Goal: Information Seeking & Learning: Learn about a topic

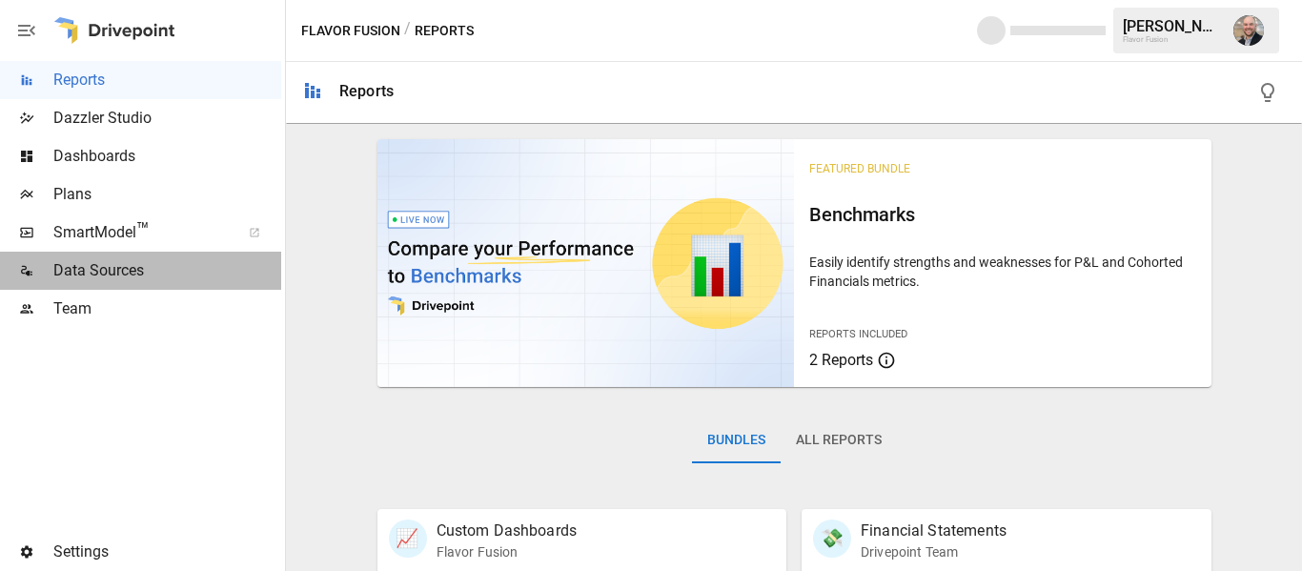
click at [122, 260] on span "Data Sources" at bounding box center [167, 270] width 228 height 23
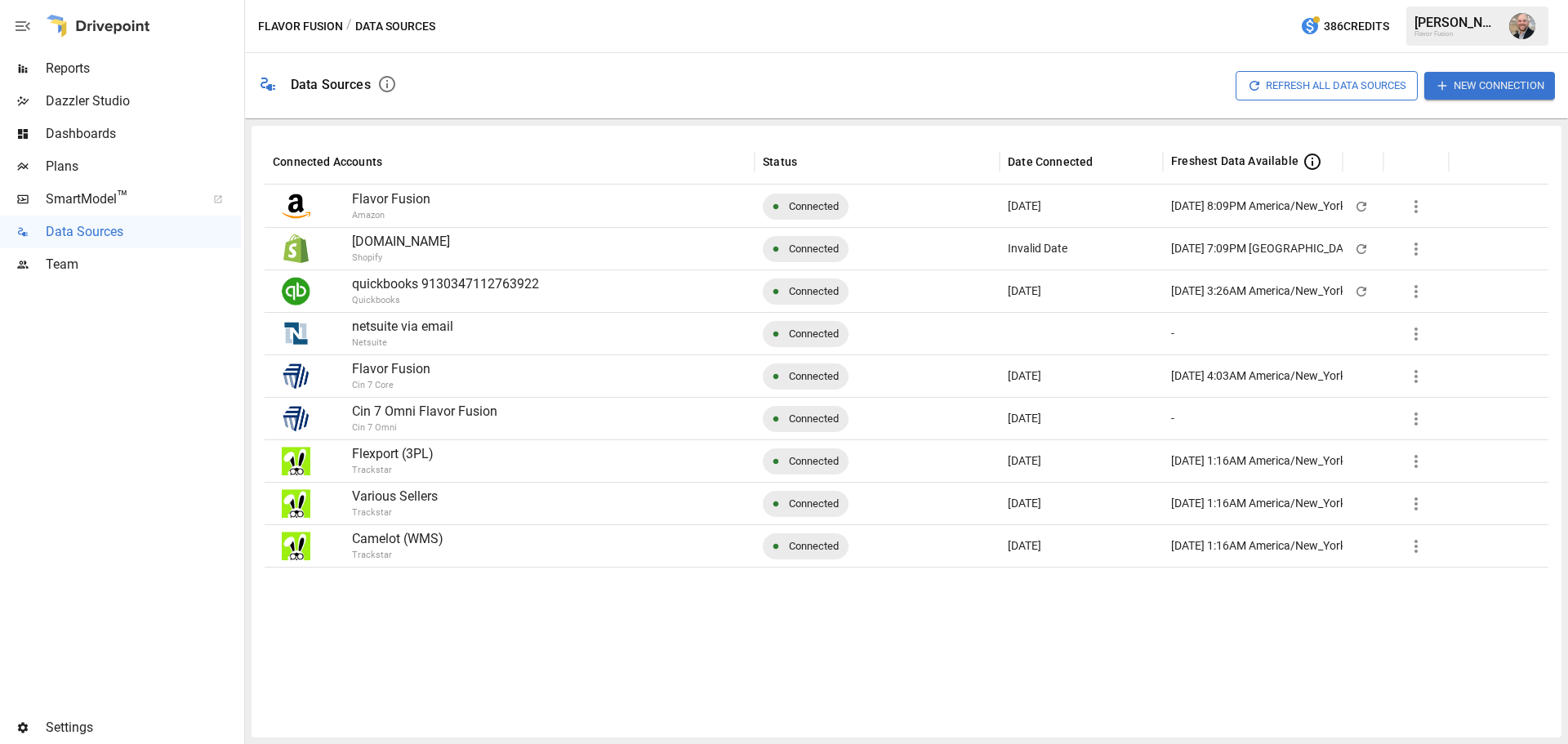
click at [1114, 82] on button "New Connection" at bounding box center [1489, 85] width 131 height 27
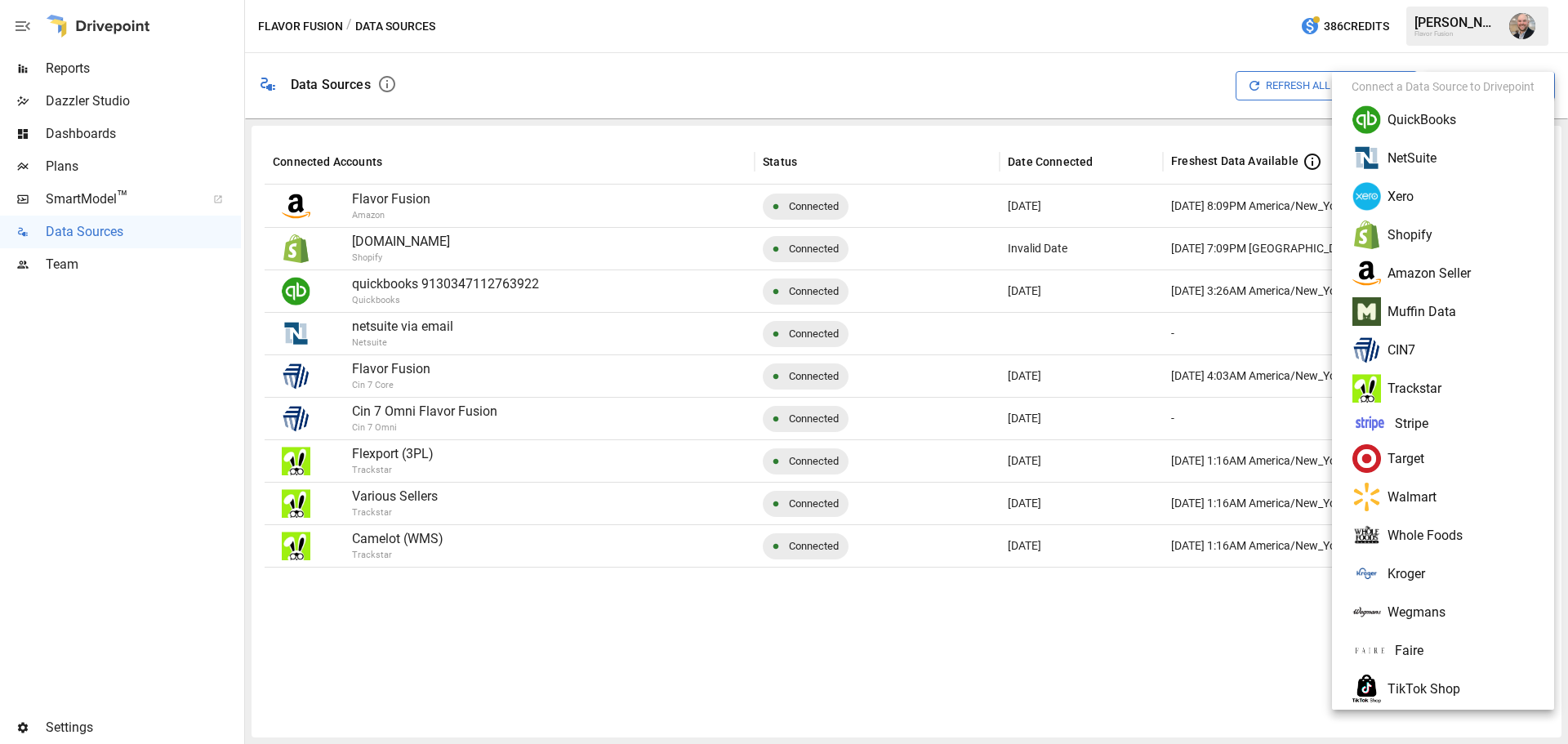
click at [1053, 64] on div at bounding box center [784, 372] width 1568 height 744
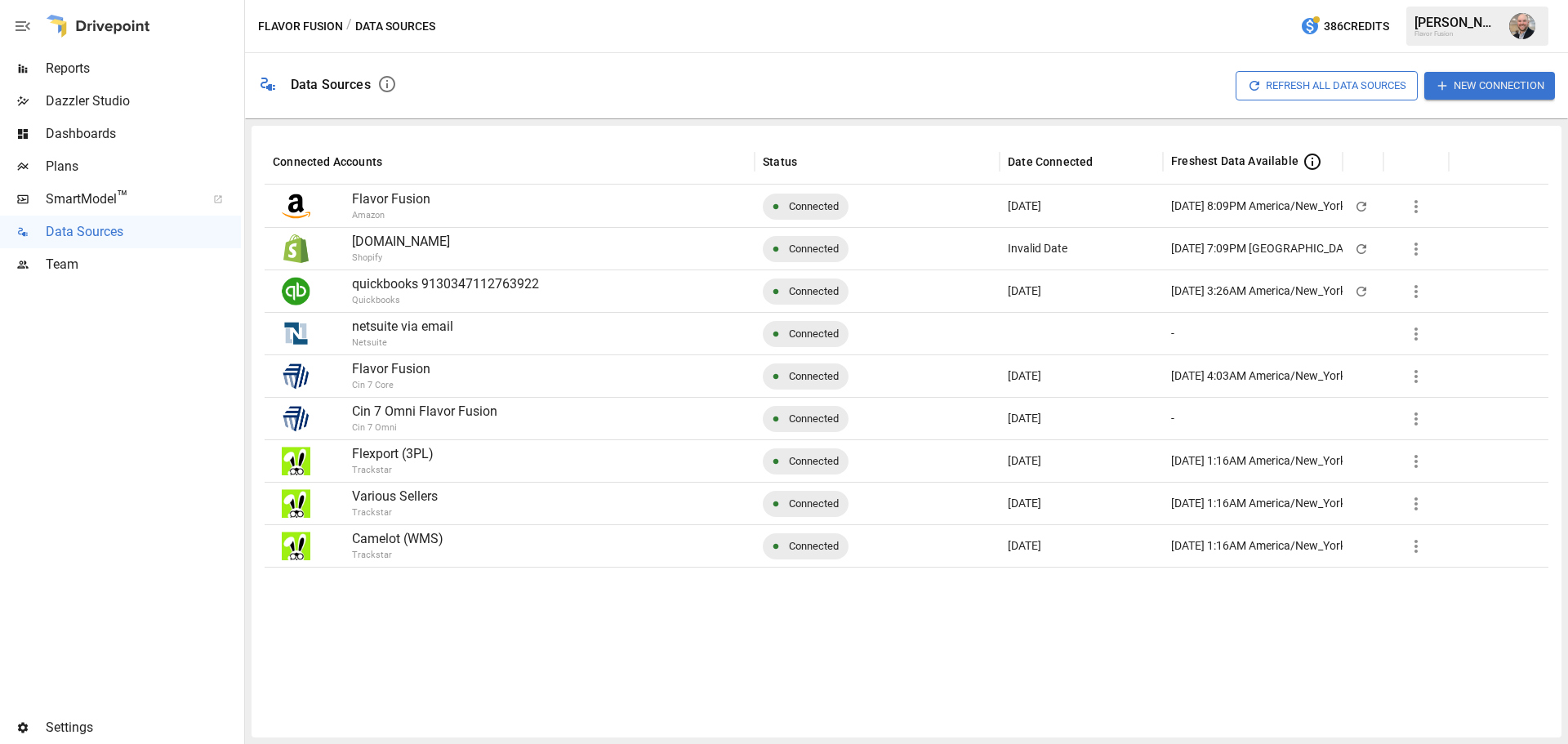
click at [456, 68] on div "Refresh All Data Sources New Connection" at bounding box center [982, 86] width 1145 height 52
click at [121, 57] on div "Reports" at bounding box center [120, 68] width 241 height 33
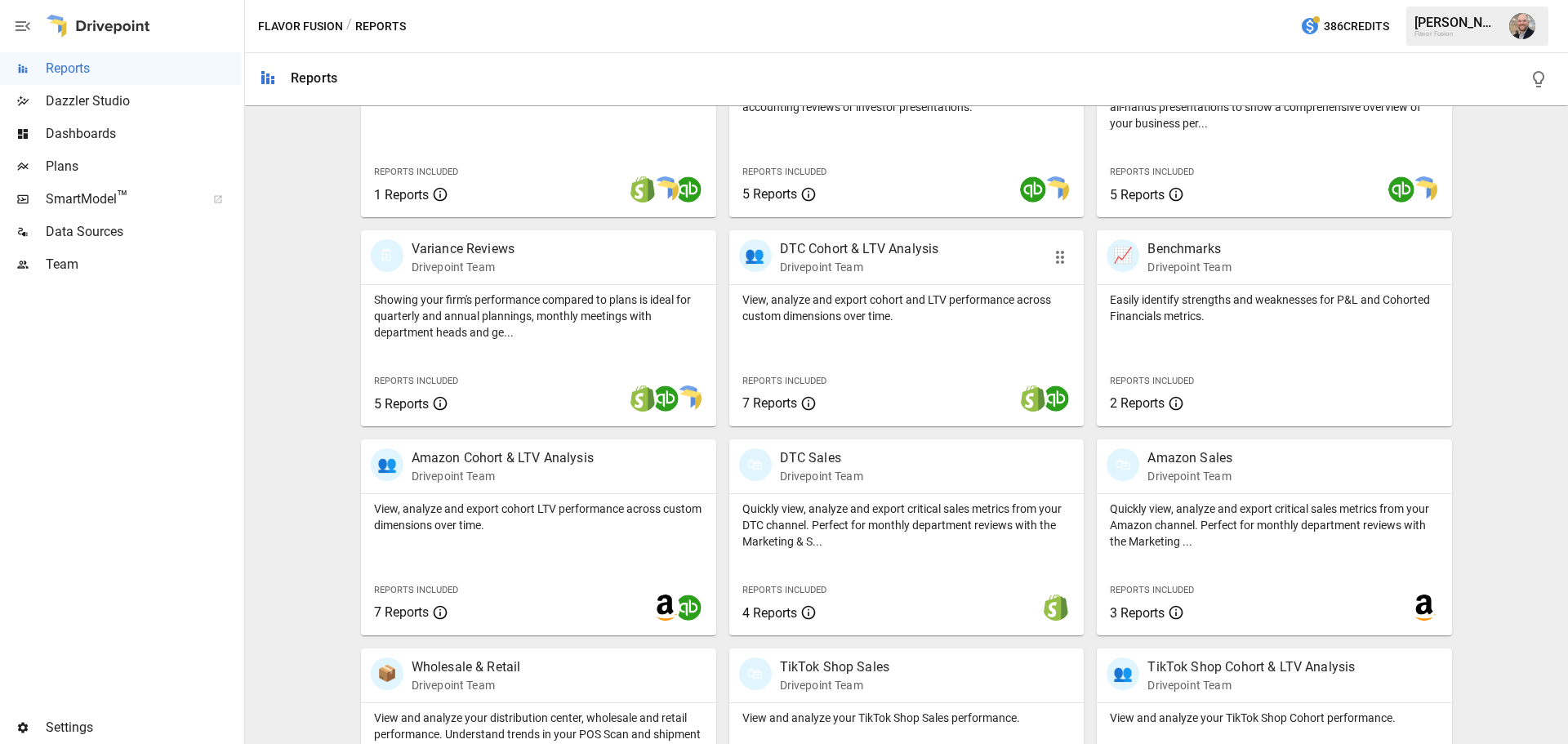
scroll to position [490, 0]
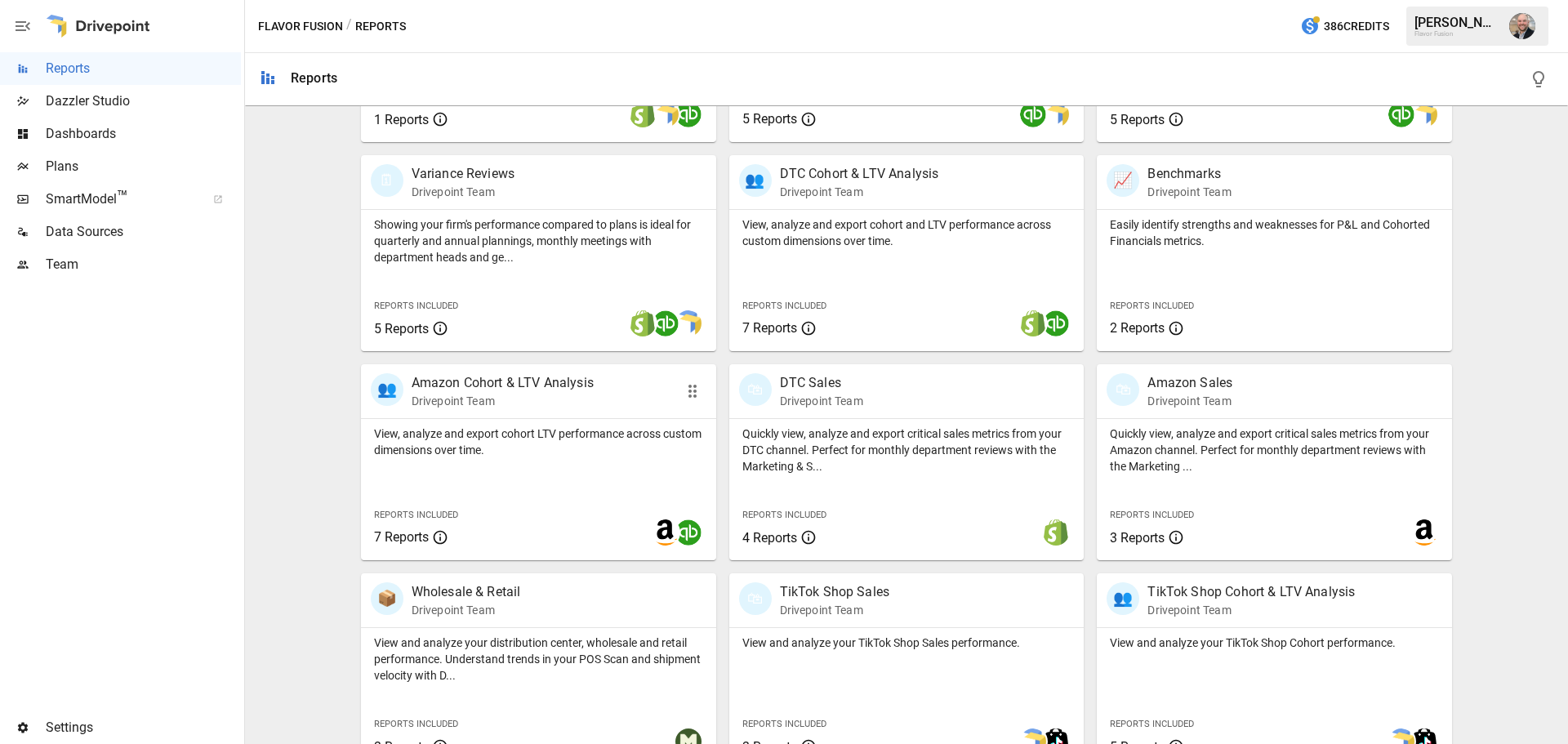
click at [529, 422] on div "View, analyze and export cohort LTV performance across custom dimensions over t…" at bounding box center [538, 438] width 355 height 39
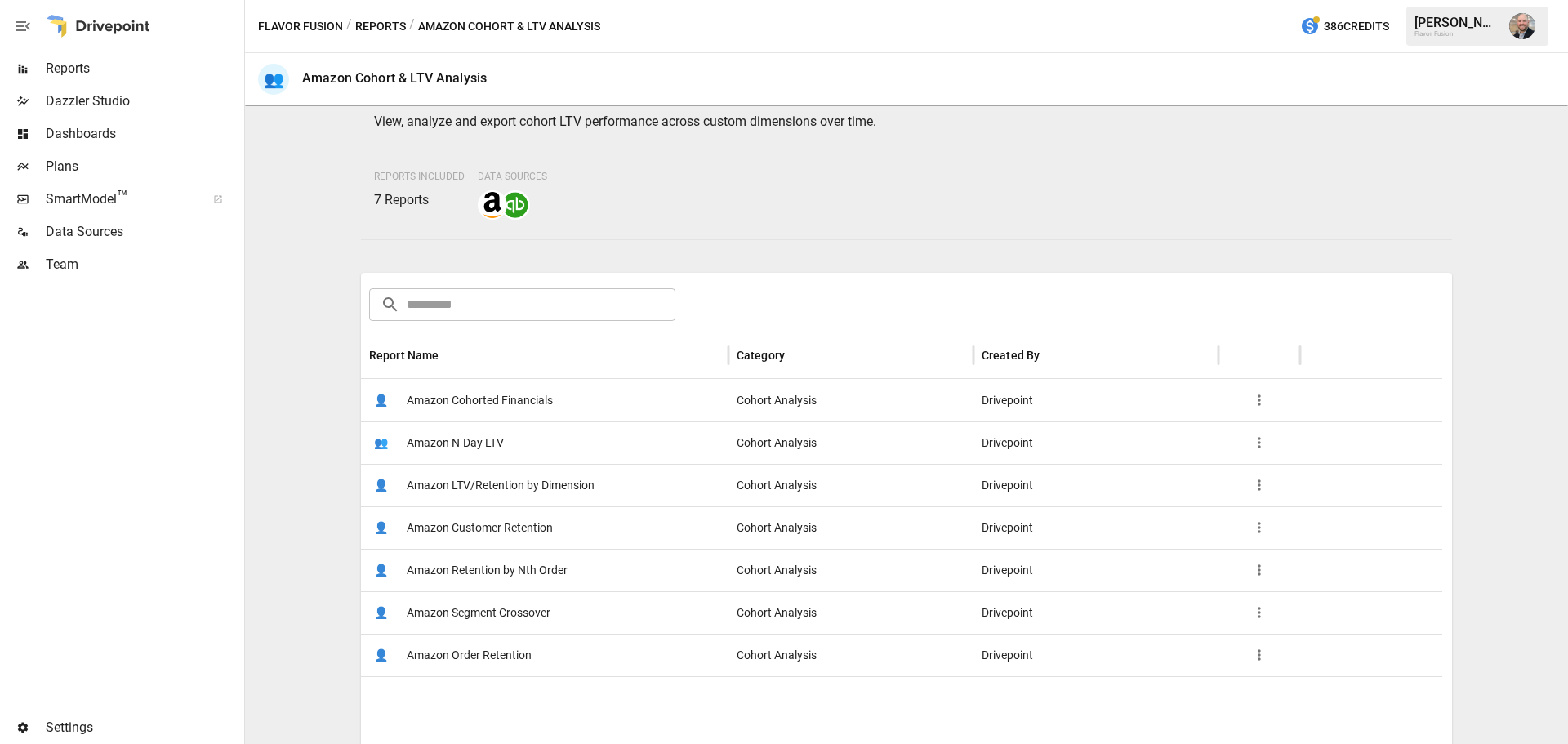
scroll to position [81, 0]
click at [603, 488] on div "👤 Amazon Customer Retention" at bounding box center [544, 527] width 367 height 43
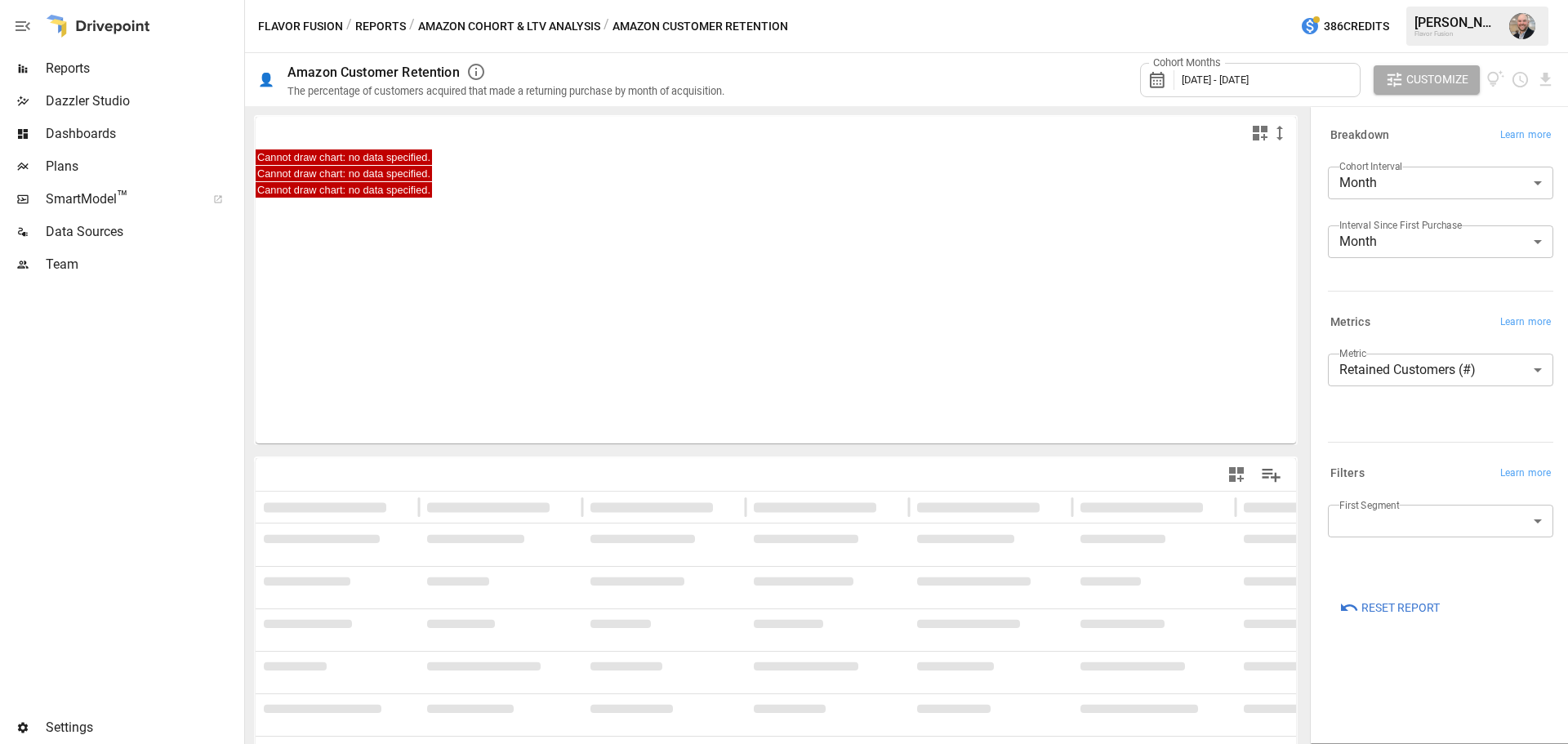
click at [1114, 312] on div "Metrics Learn more" at bounding box center [1440, 322] width 225 height 23
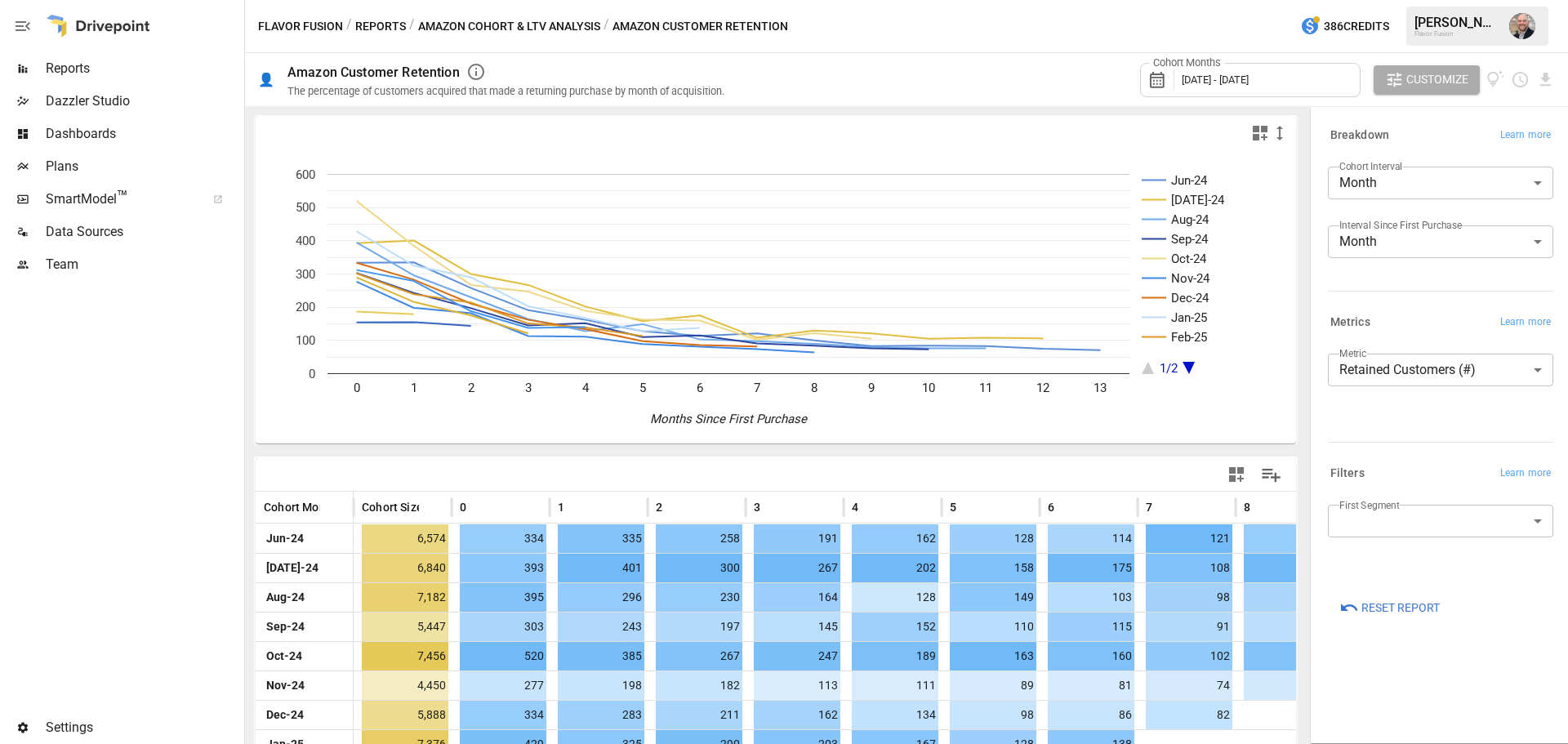
click at [1114, 310] on div "Metrics Learn more" at bounding box center [1437, 319] width 232 height 29
drag, startPoint x: 610, startPoint y: 26, endPoint x: 967, endPoint y: 21, distance: 357.0
click at [967, 21] on div "Flavor Fusion / Reports / Amazon Cohort & LTV Analysis / Amazon Customer Retent…" at bounding box center [906, 26] width 1323 height 52
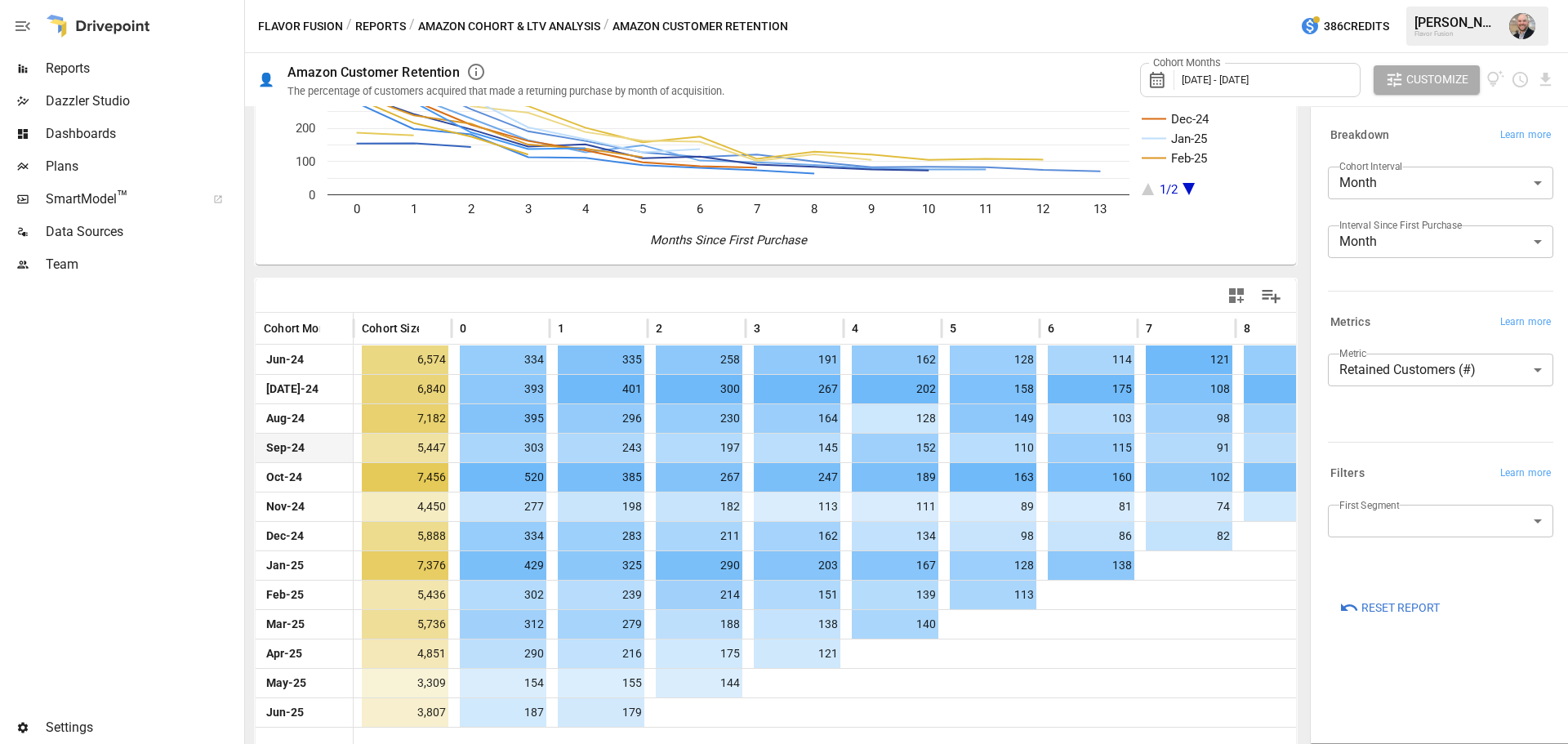
scroll to position [184, 0]
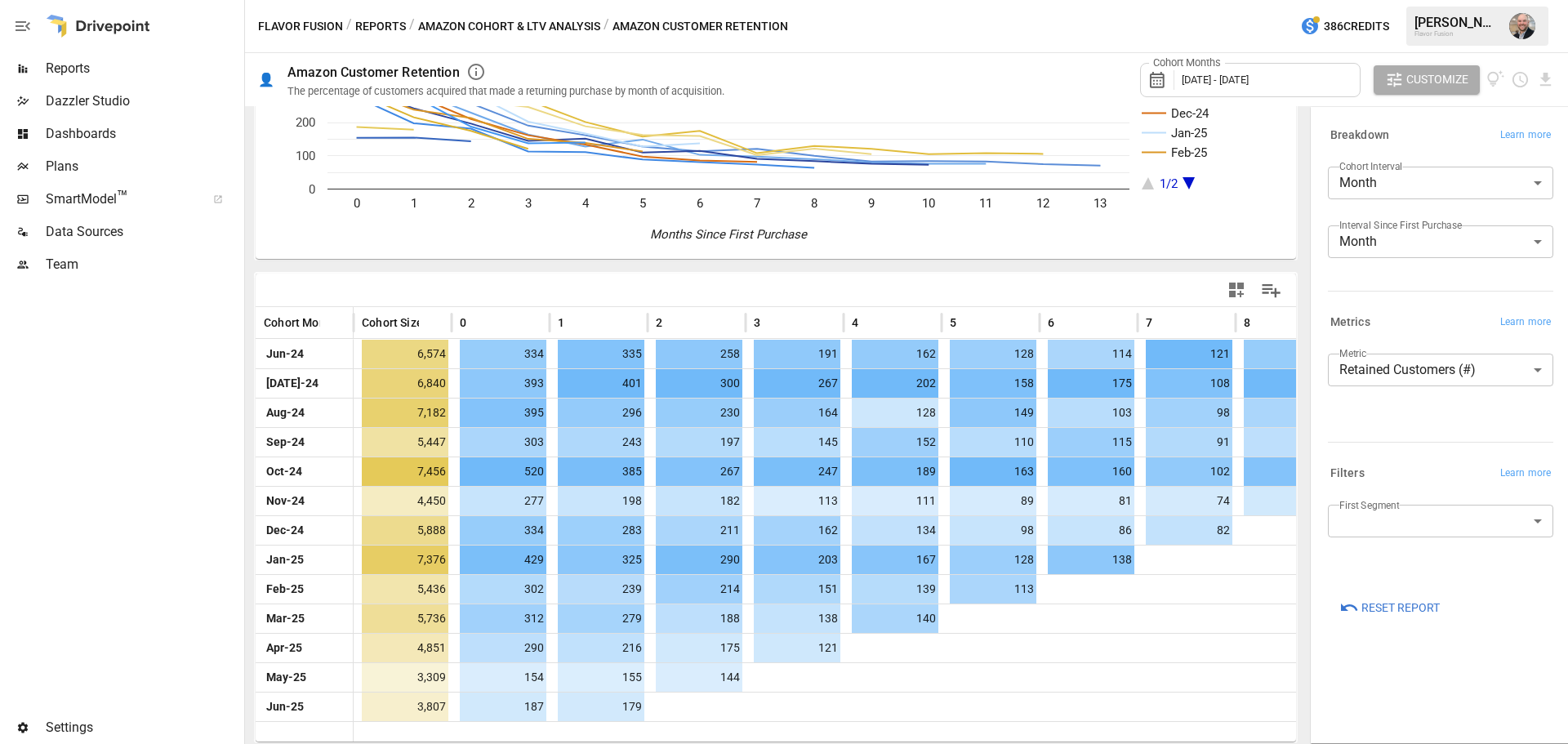
click at [1114, 0] on body "Reports Dazzler Studio Dashboards Plans SmartModel ™ Data Sources Team Settings…" at bounding box center [784, 0] width 1568 height 0
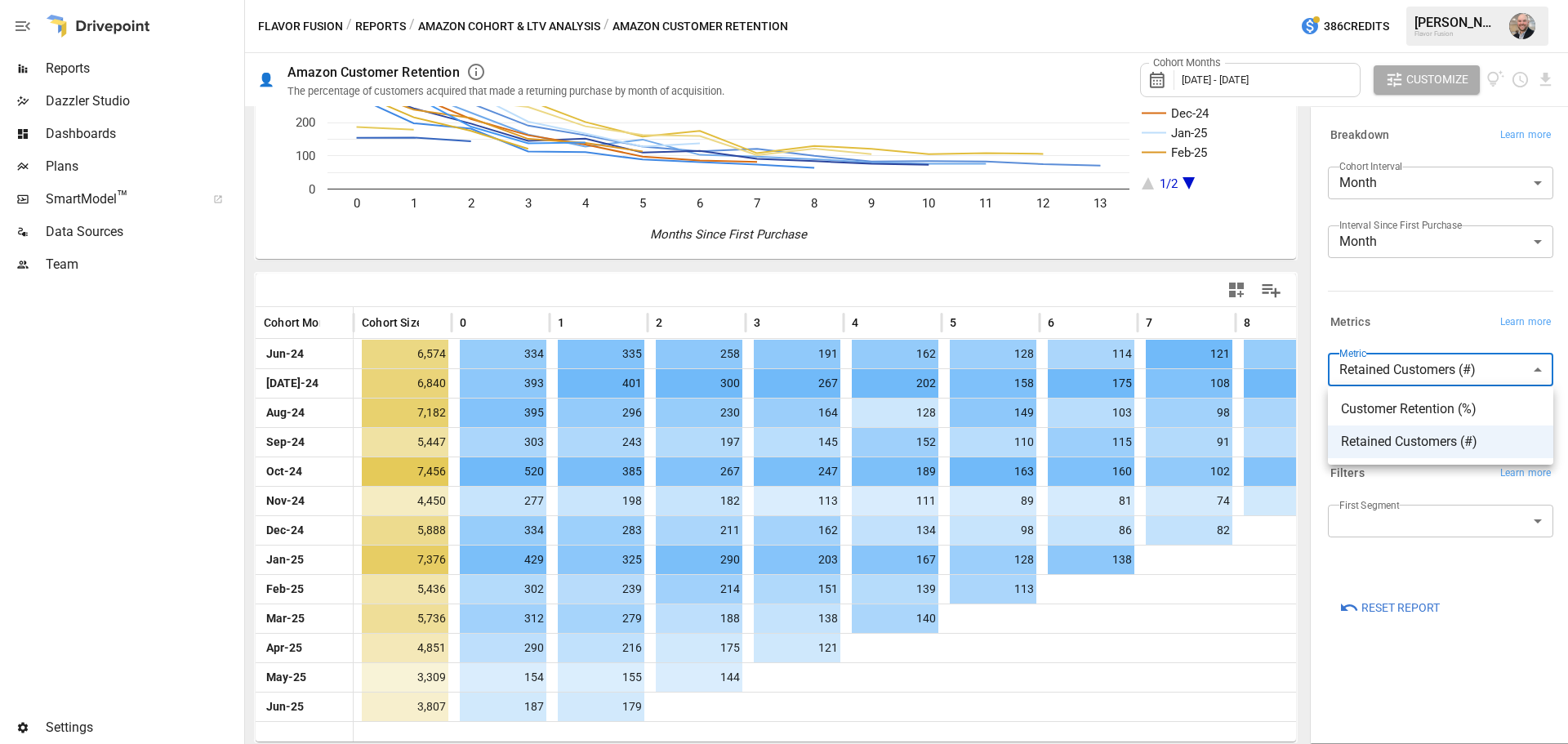
click at [1114, 478] on div at bounding box center [784, 372] width 1568 height 744
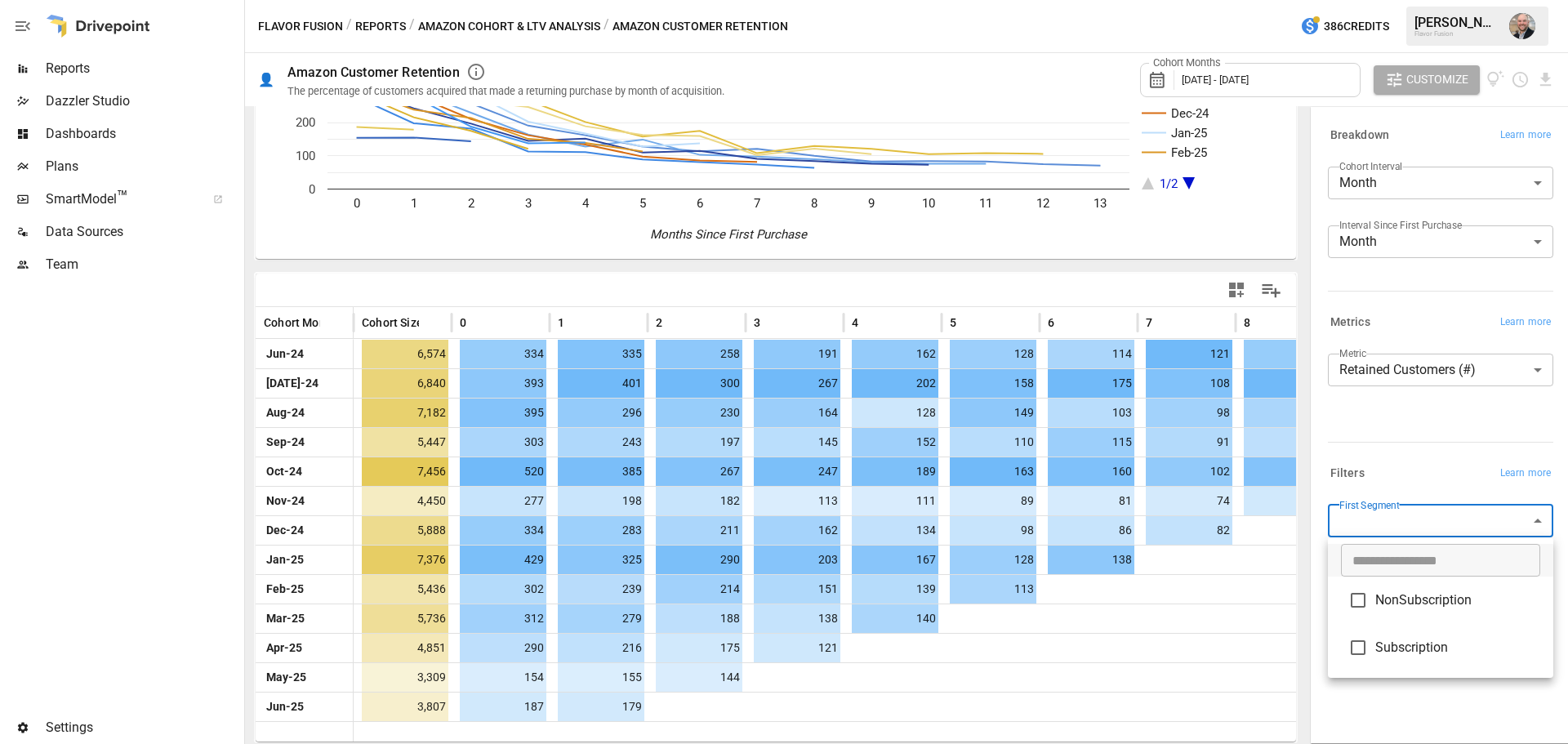
click at [1114, 0] on body "Reports Dazzler Studio Dashboards Plans SmartModel ™ Data Sources Team Settings…" at bounding box center [784, 0] width 1568 height 0
click at [1114, 455] on div at bounding box center [784, 372] width 1568 height 744
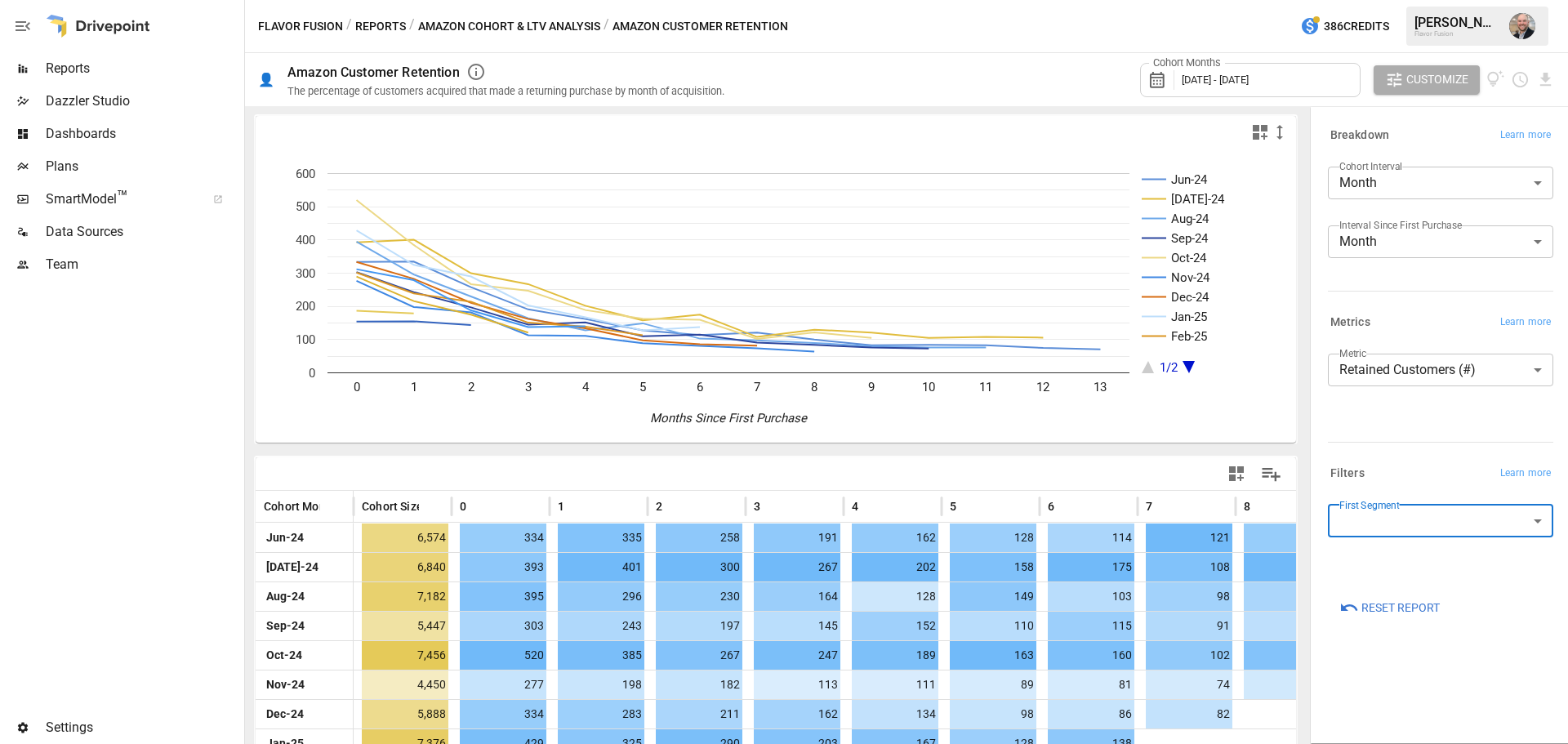
scroll to position [0, 0]
click at [539, 25] on button "Amazon Cohort & LTV Analysis" at bounding box center [509, 27] width 182 height 21
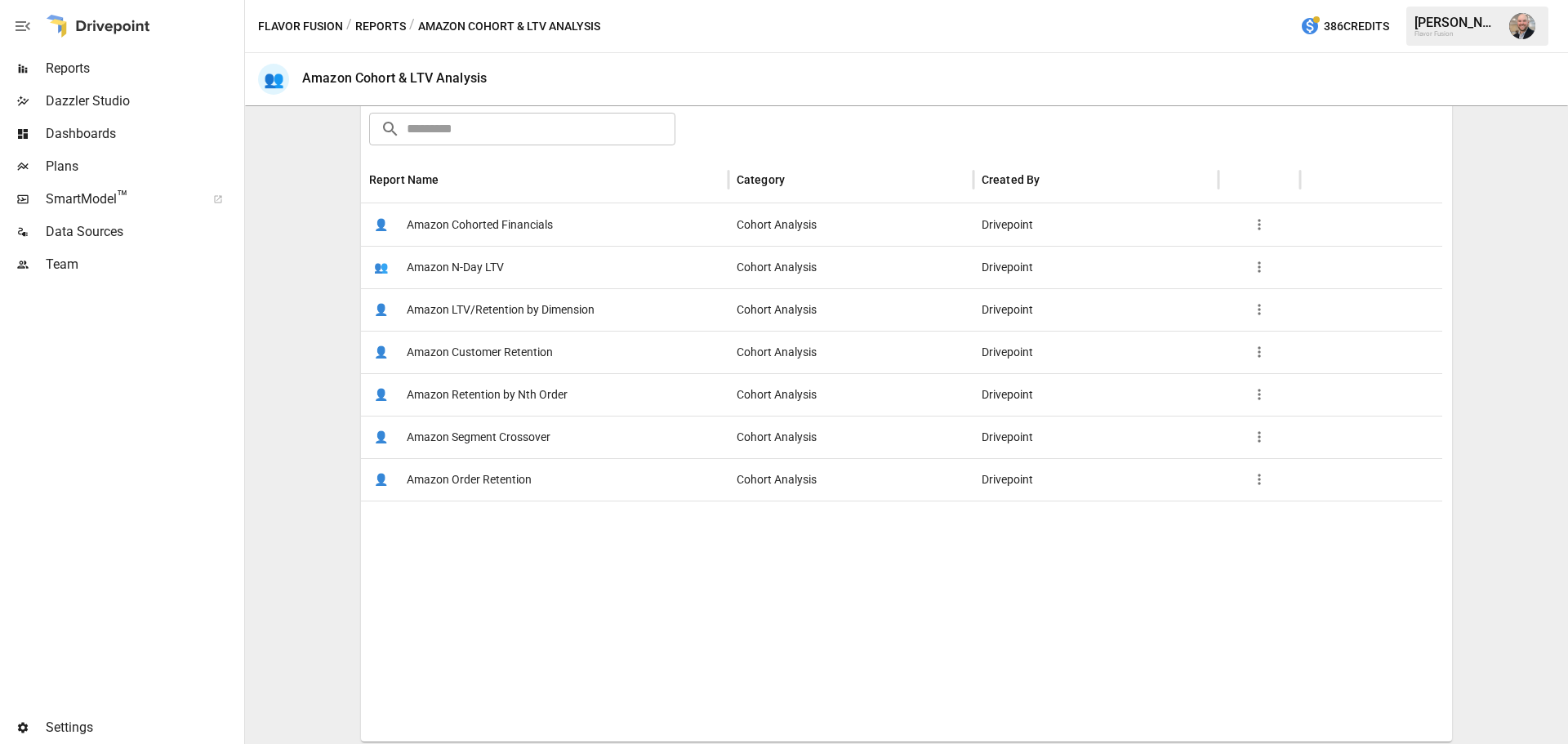
scroll to position [260, 0]
click at [599, 437] on div "👤 Amazon Segment Crossover" at bounding box center [544, 433] width 367 height 43
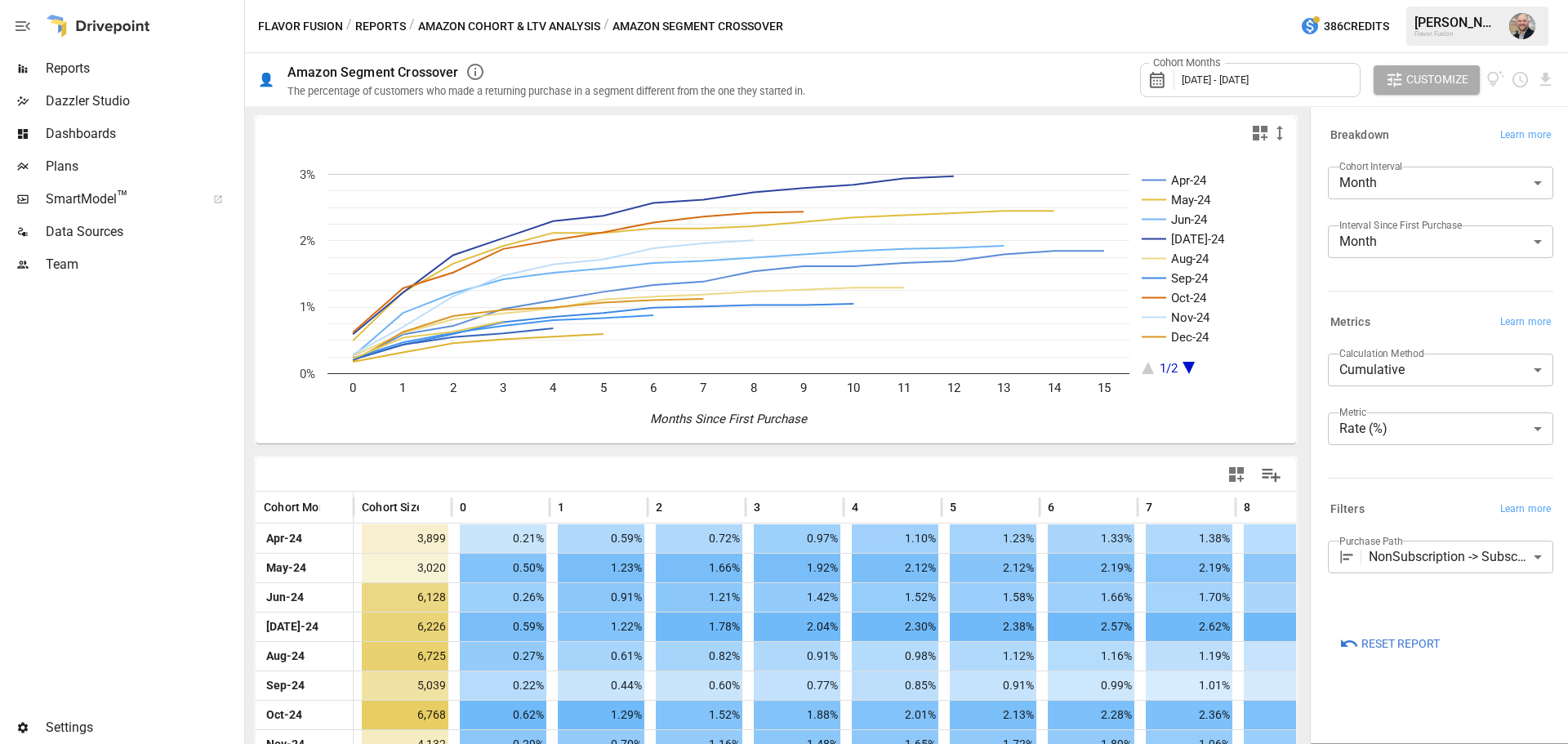
click at [1114, 267] on div "Cohort Interval Month ***** ​ Interval Since First Purchase Month ***** ​" at bounding box center [1437, 222] width 232 height 124
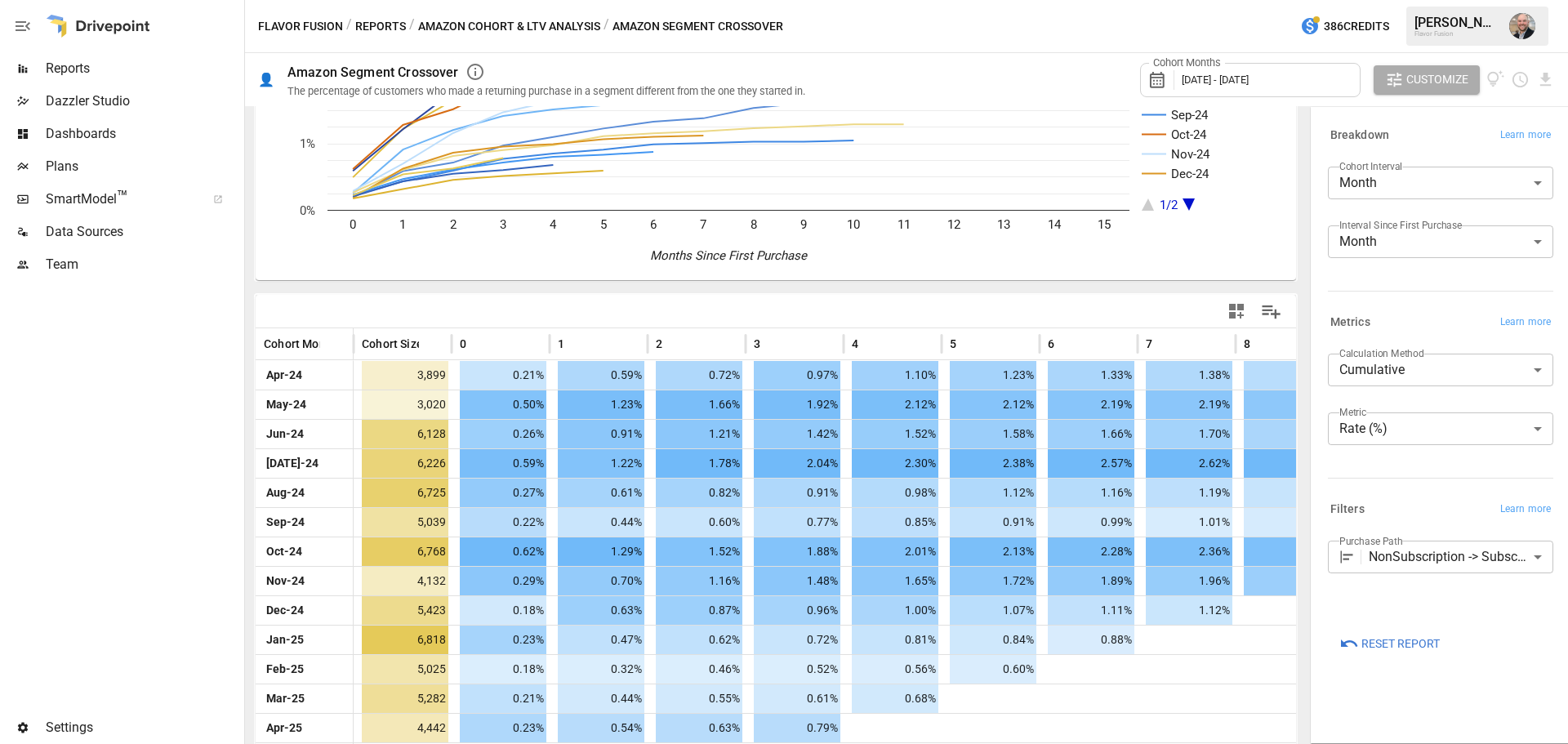
click at [1114, 0] on body "Reports Dazzler Studio Dashboards Plans SmartModel ™ Data Sources Team Settings…" at bounding box center [784, 0] width 1568 height 0
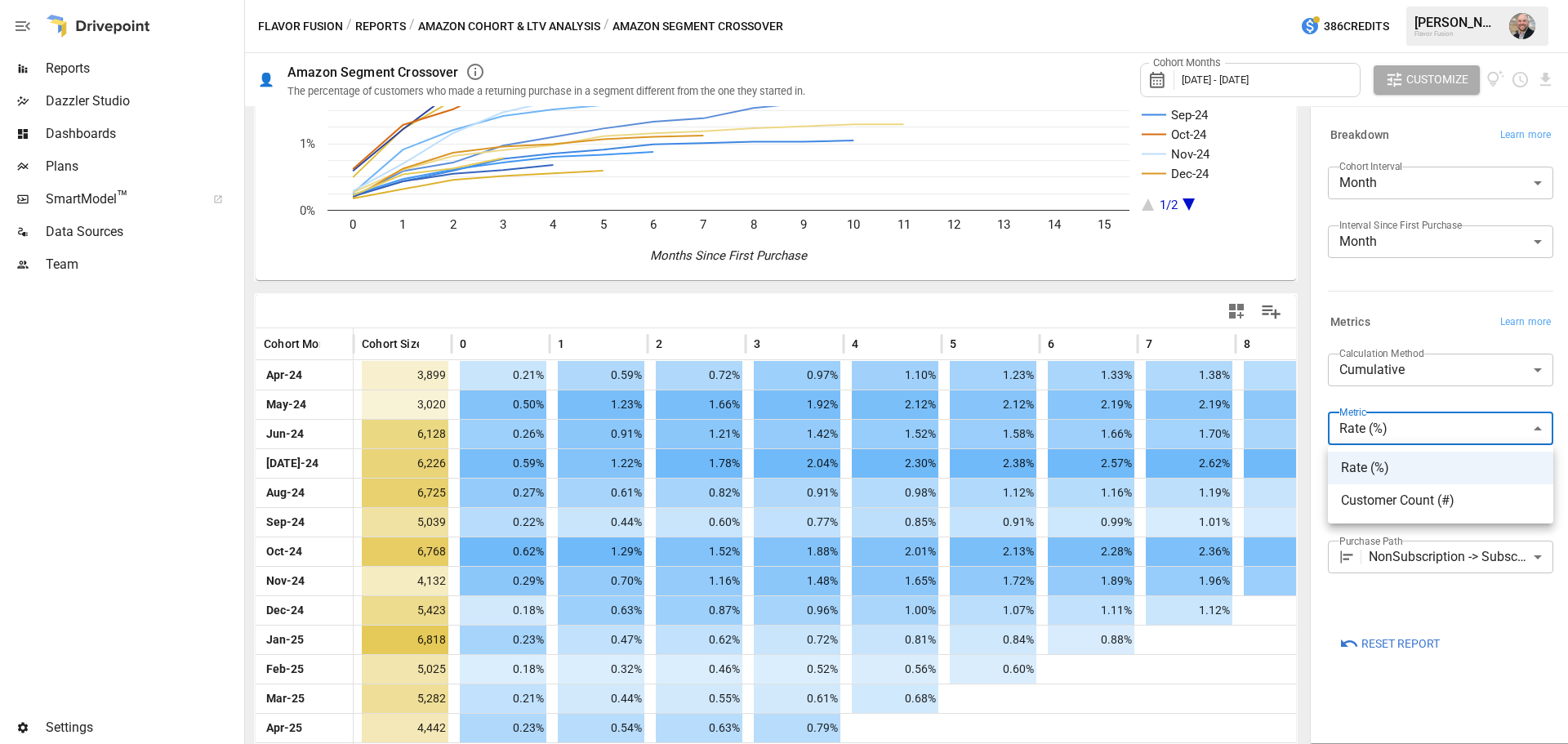
click at [1114, 399] on div at bounding box center [784, 372] width 1568 height 744
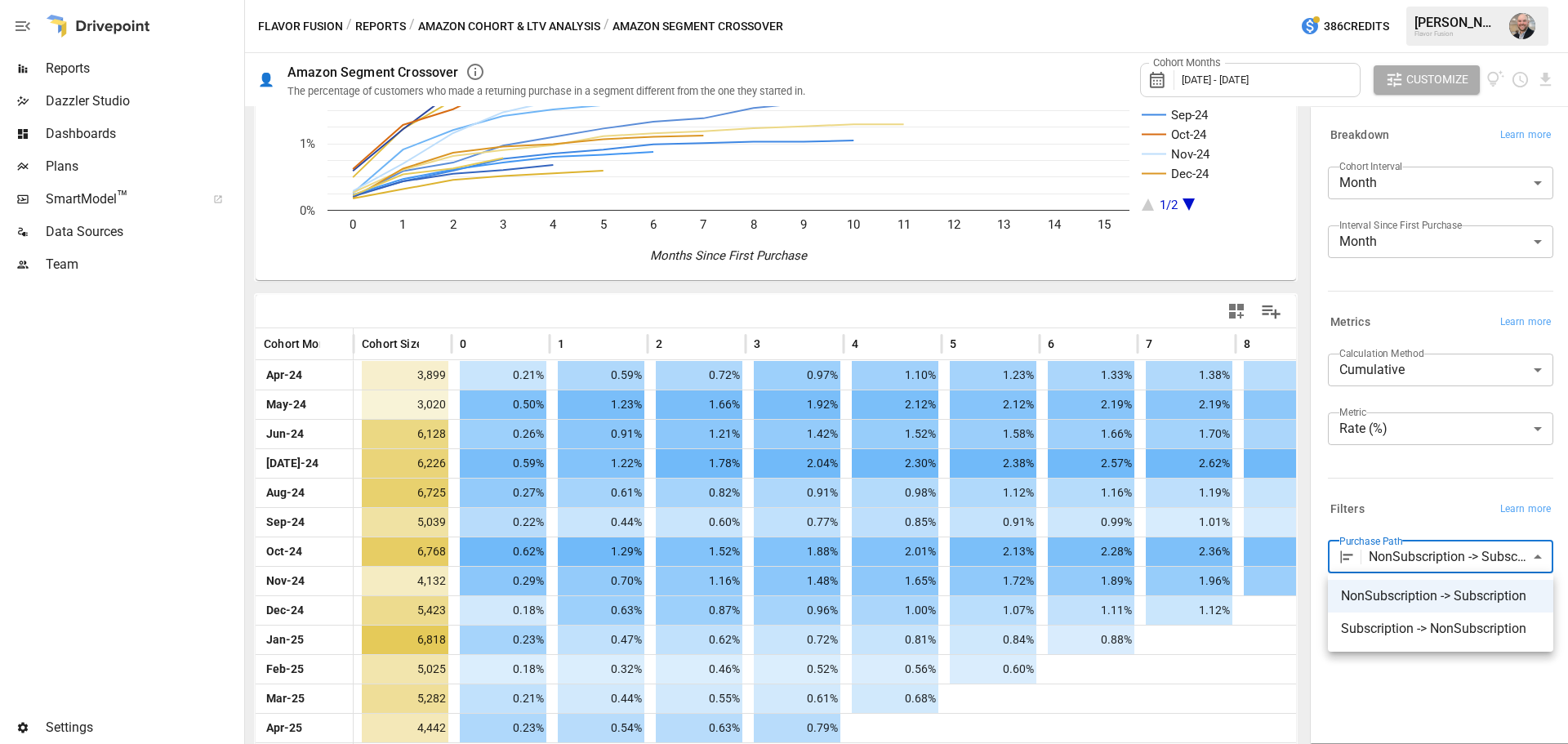
click at [1114, 0] on body "Reports Dazzler Studio Dashboards Plans SmartModel ™ Data Sources Team Settings…" at bounding box center [784, 0] width 1568 height 0
click at [1114, 488] on div at bounding box center [784, 372] width 1568 height 744
click at [1114, 0] on body "Reports Dazzler Studio Dashboards Plans SmartModel ™ Data Sources Team Settings…" at bounding box center [784, 0] width 1568 height 0
click at [1114, 488] on div at bounding box center [784, 372] width 1568 height 744
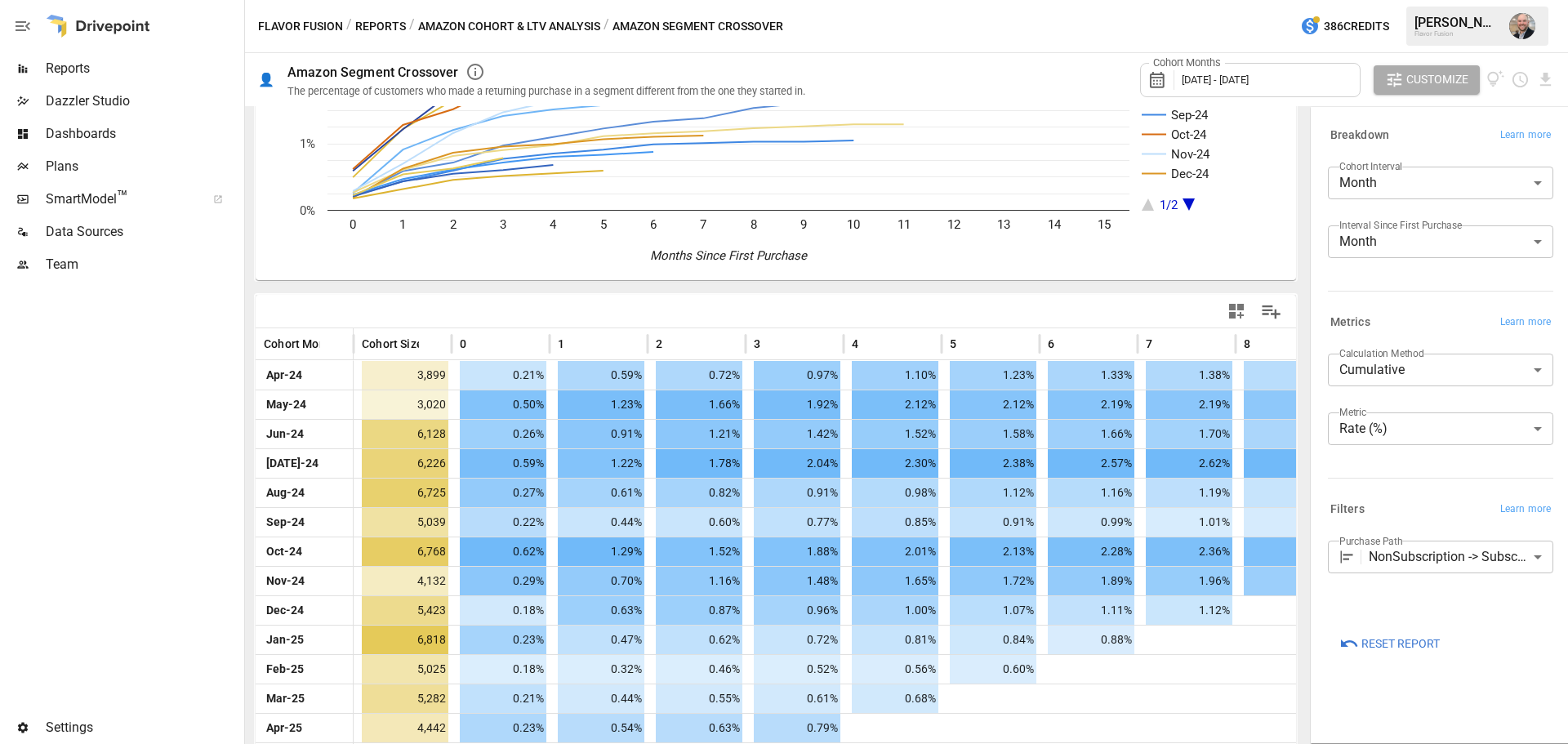
click at [527, 23] on button "Amazon Cohort & LTV Analysis" at bounding box center [509, 27] width 182 height 21
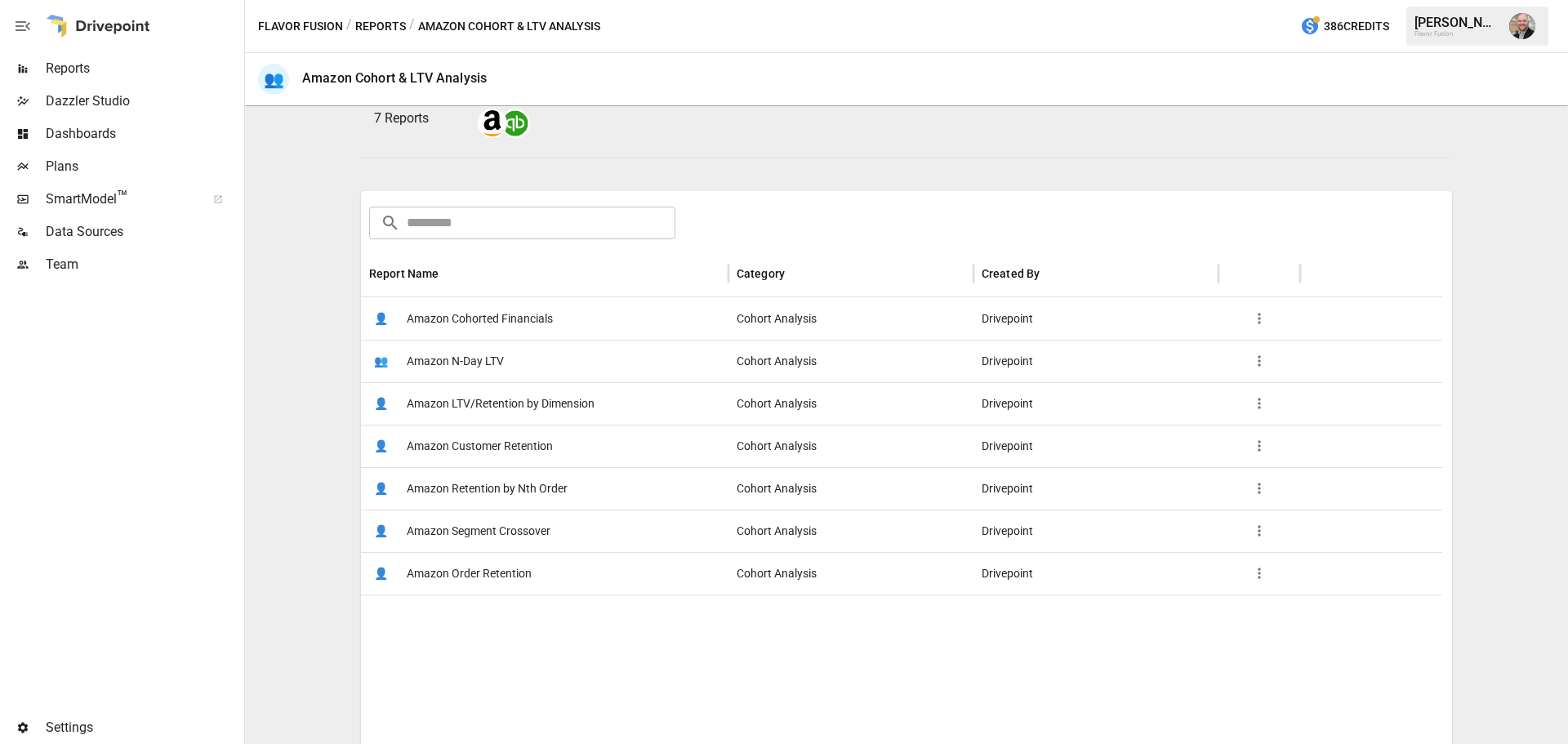
scroll to position [164, 0]
click at [612, 488] on div "👤 Amazon Order Retention" at bounding box center [544, 573] width 367 height 43
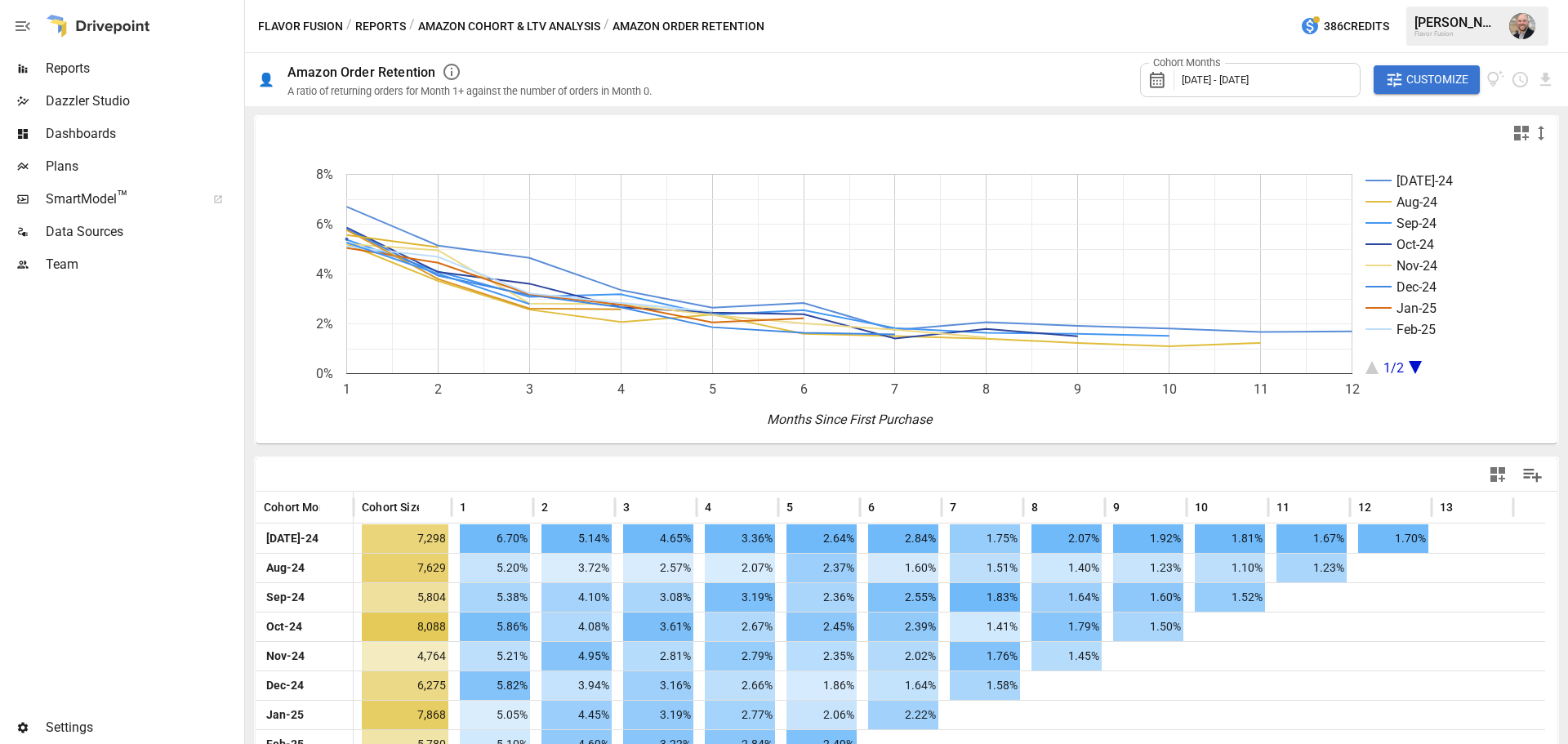
click at [467, 27] on button "Amazon Cohort & LTV Analysis" at bounding box center [509, 27] width 182 height 21
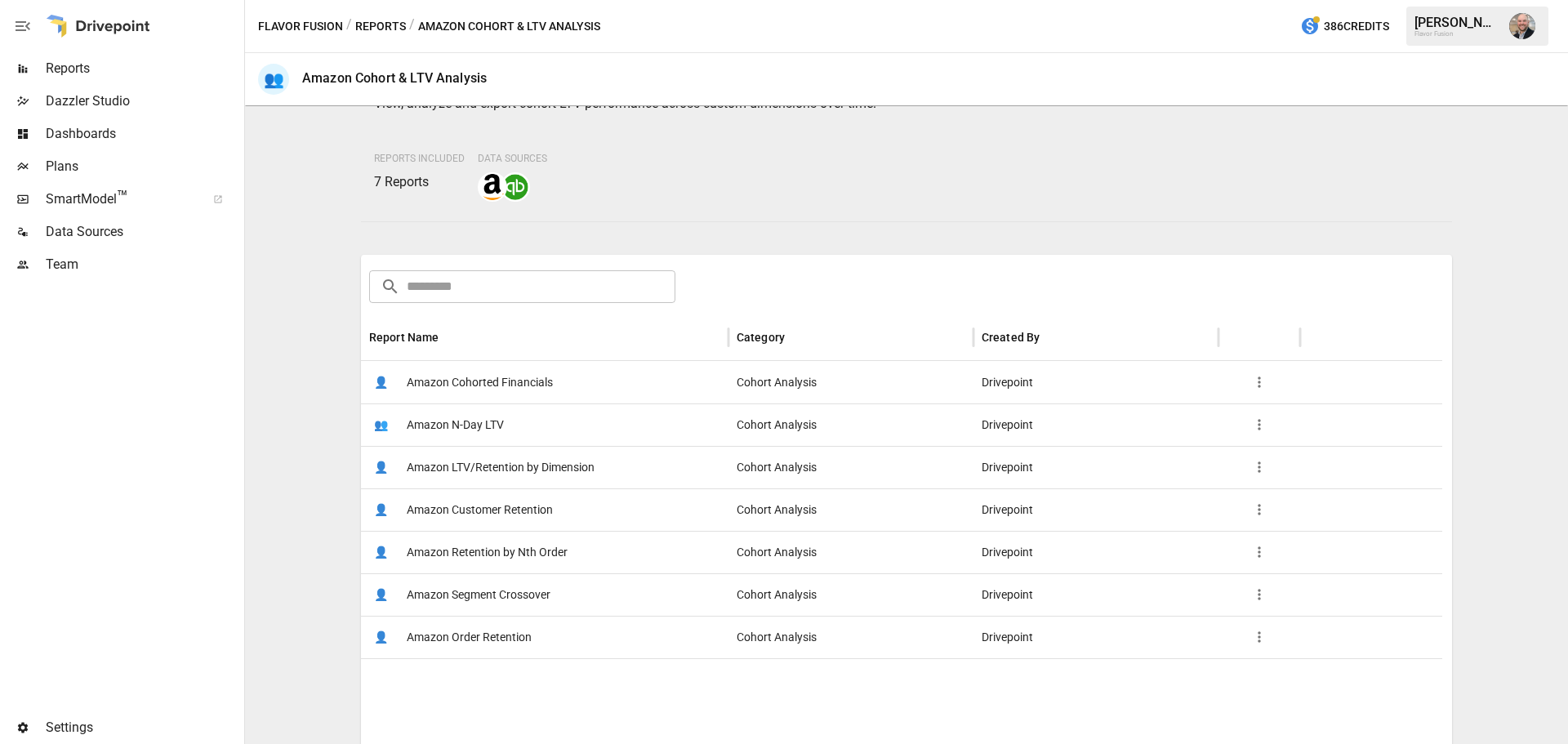
scroll to position [260, 0]
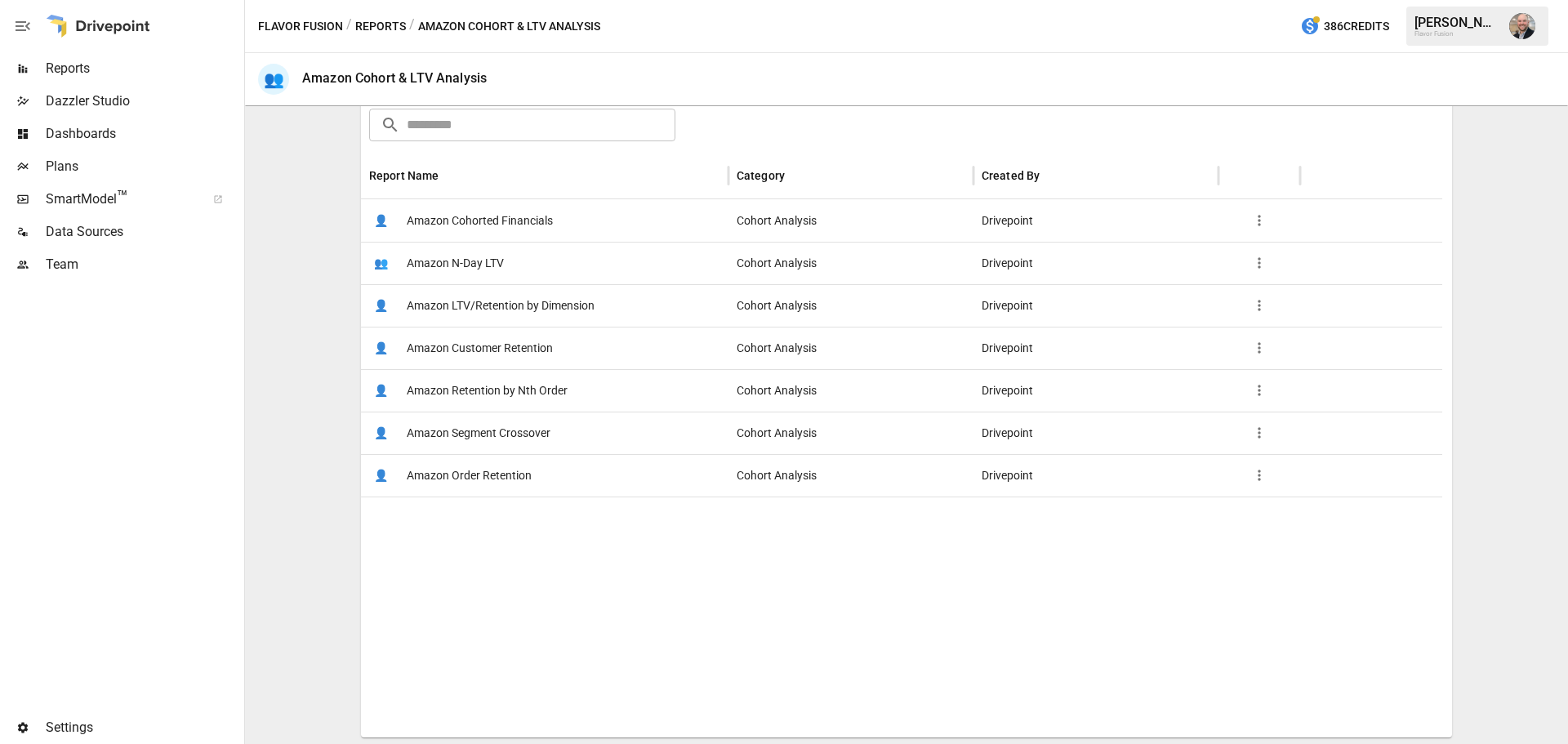
click at [385, 21] on button "Reports" at bounding box center [380, 27] width 51 height 21
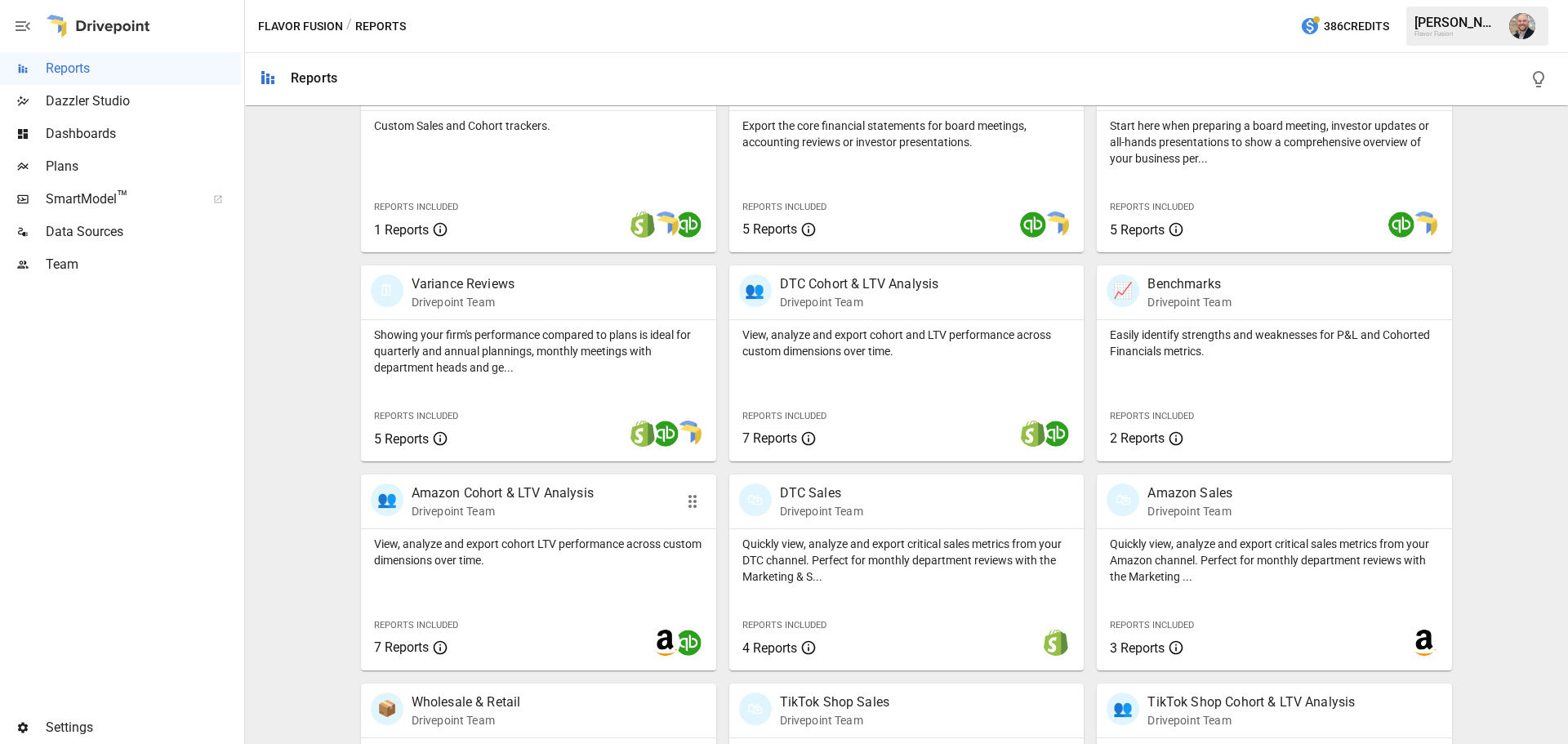
scroll to position [408, 0]
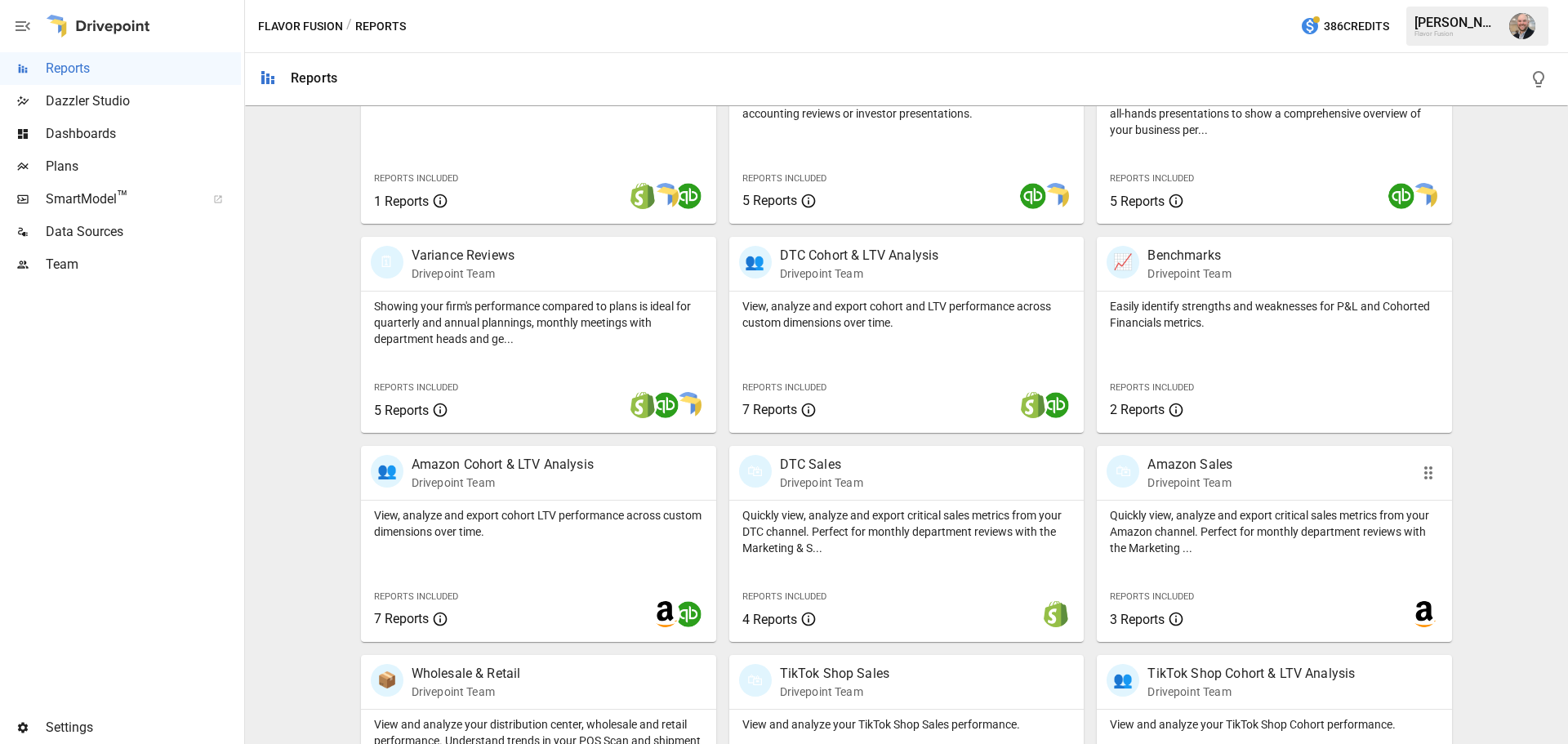
drag, startPoint x: 1323, startPoint y: 420, endPoint x: 1243, endPoint y: 485, distance: 103.1
click at [1114, 485] on div "🛍 Amazon Sales Drivepoint Team" at bounding box center [1246, 473] width 279 height 36
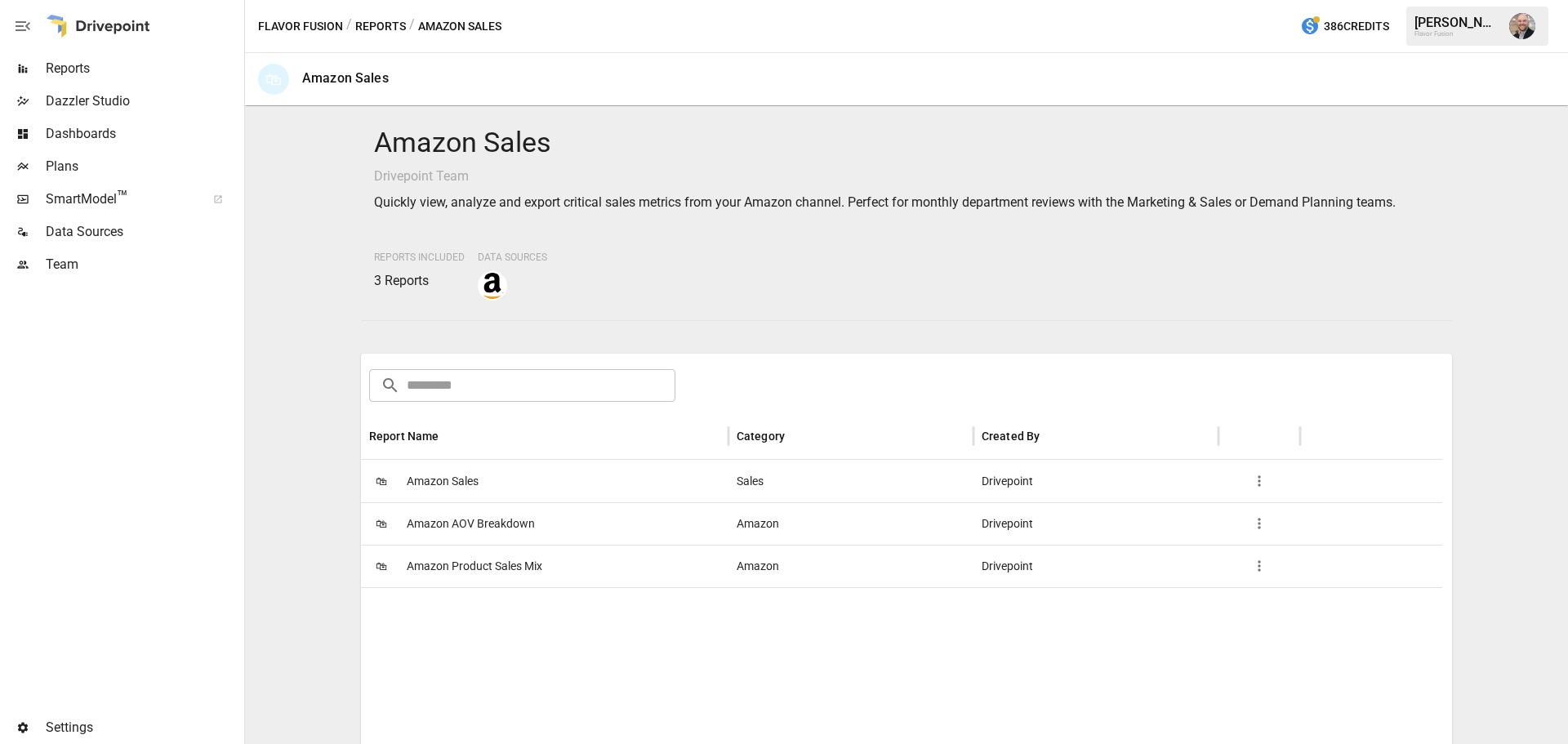
scroll to position [235, 0]
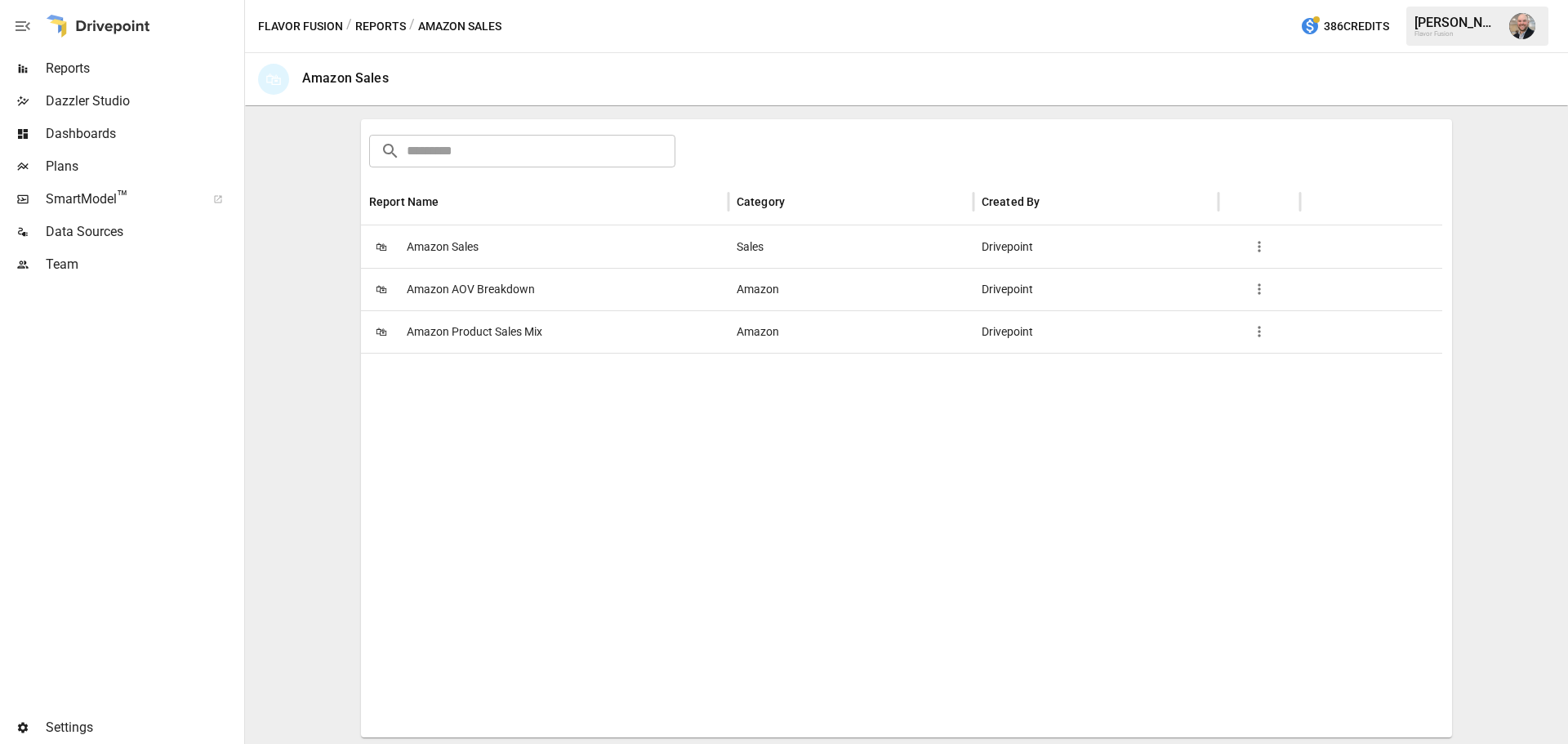
click at [548, 298] on div "🛍 Amazon AOV Breakdown" at bounding box center [544, 289] width 367 height 43
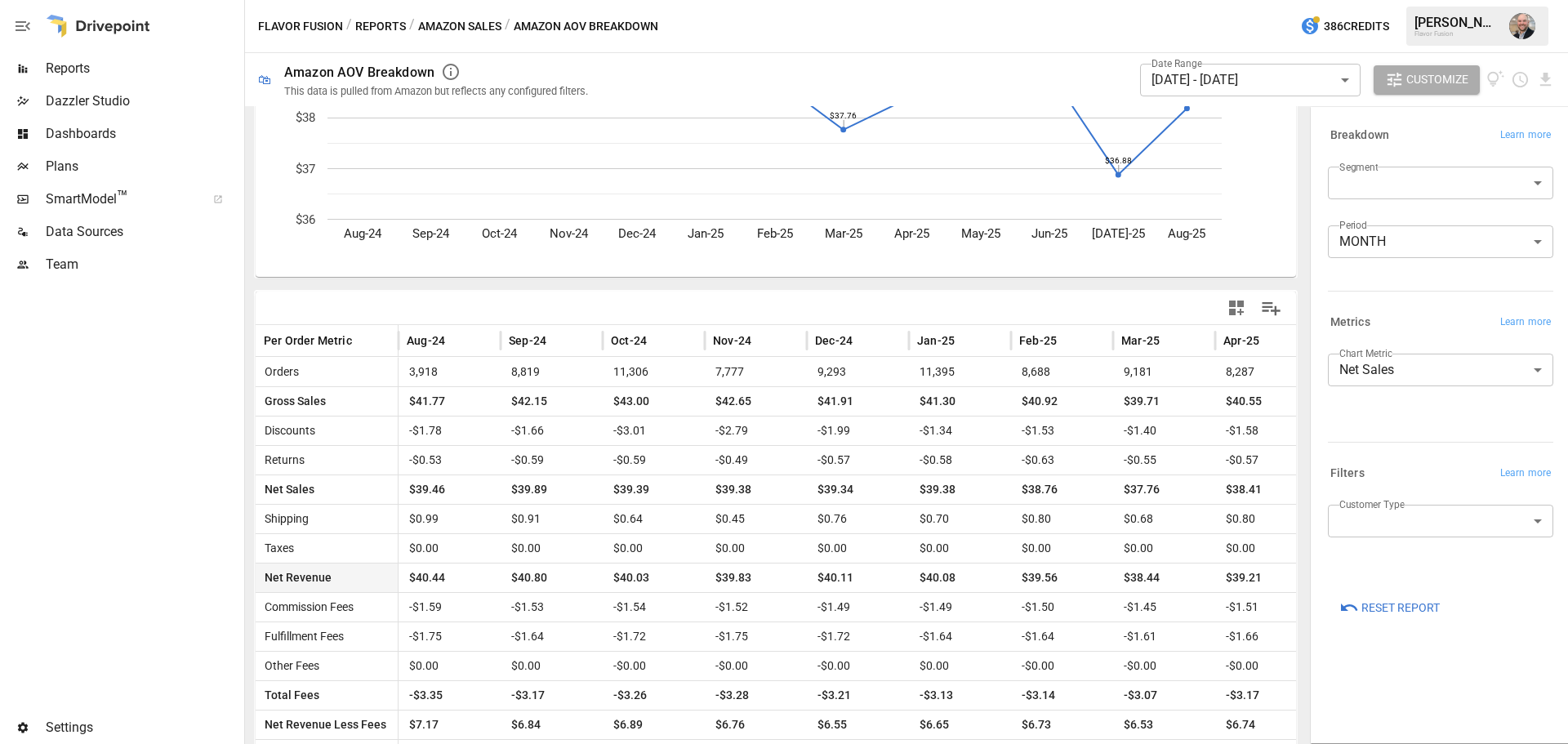
scroll to position [184, 0]
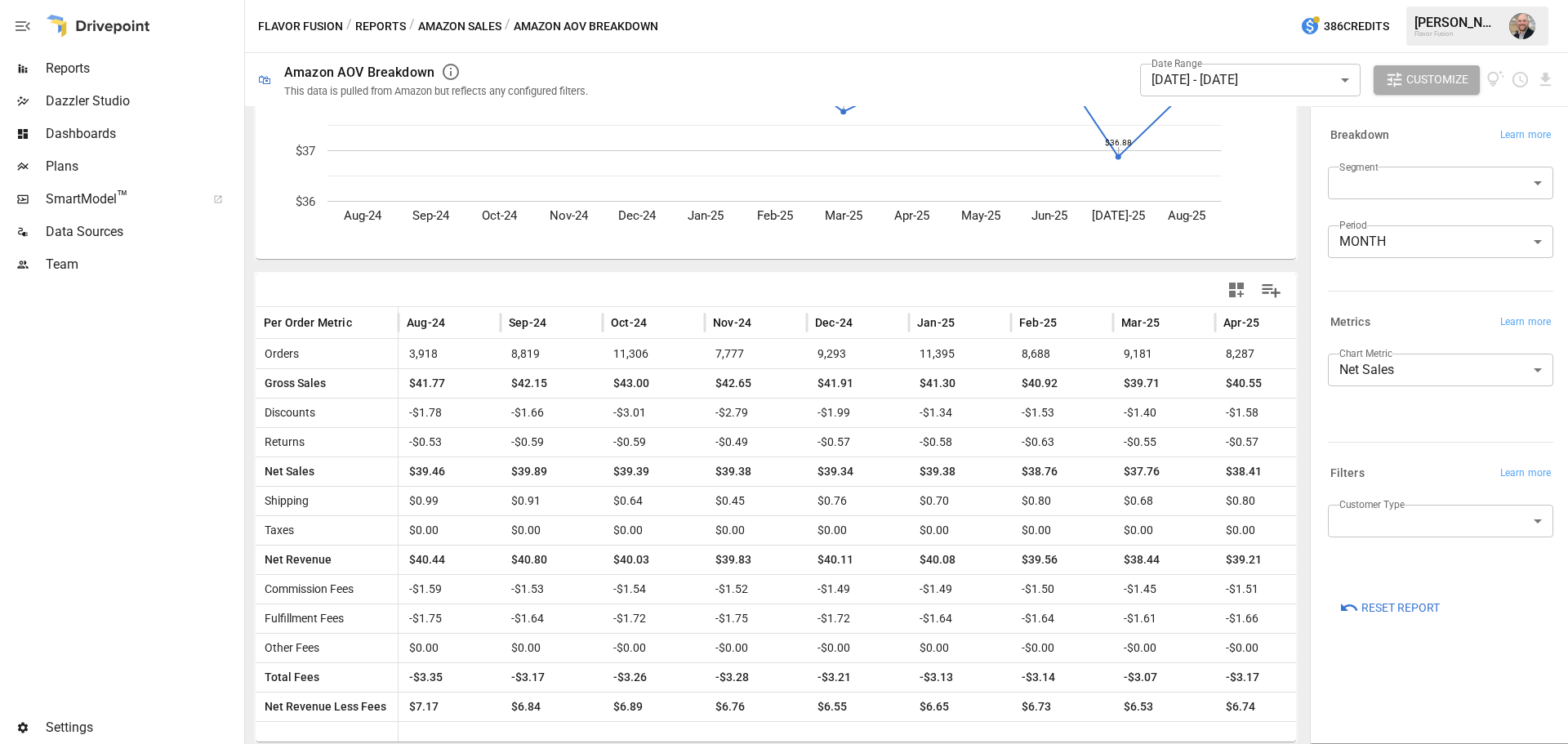
click at [1114, 0] on body "Reports Dazzler Studio Dashboards Plans SmartModel ™ Data Sources Team Settings…" at bounding box center [784, 0] width 1568 height 0
click at [1114, 452] on div at bounding box center [784, 372] width 1568 height 744
click at [122, 74] on span "Reports" at bounding box center [143, 68] width 195 height 20
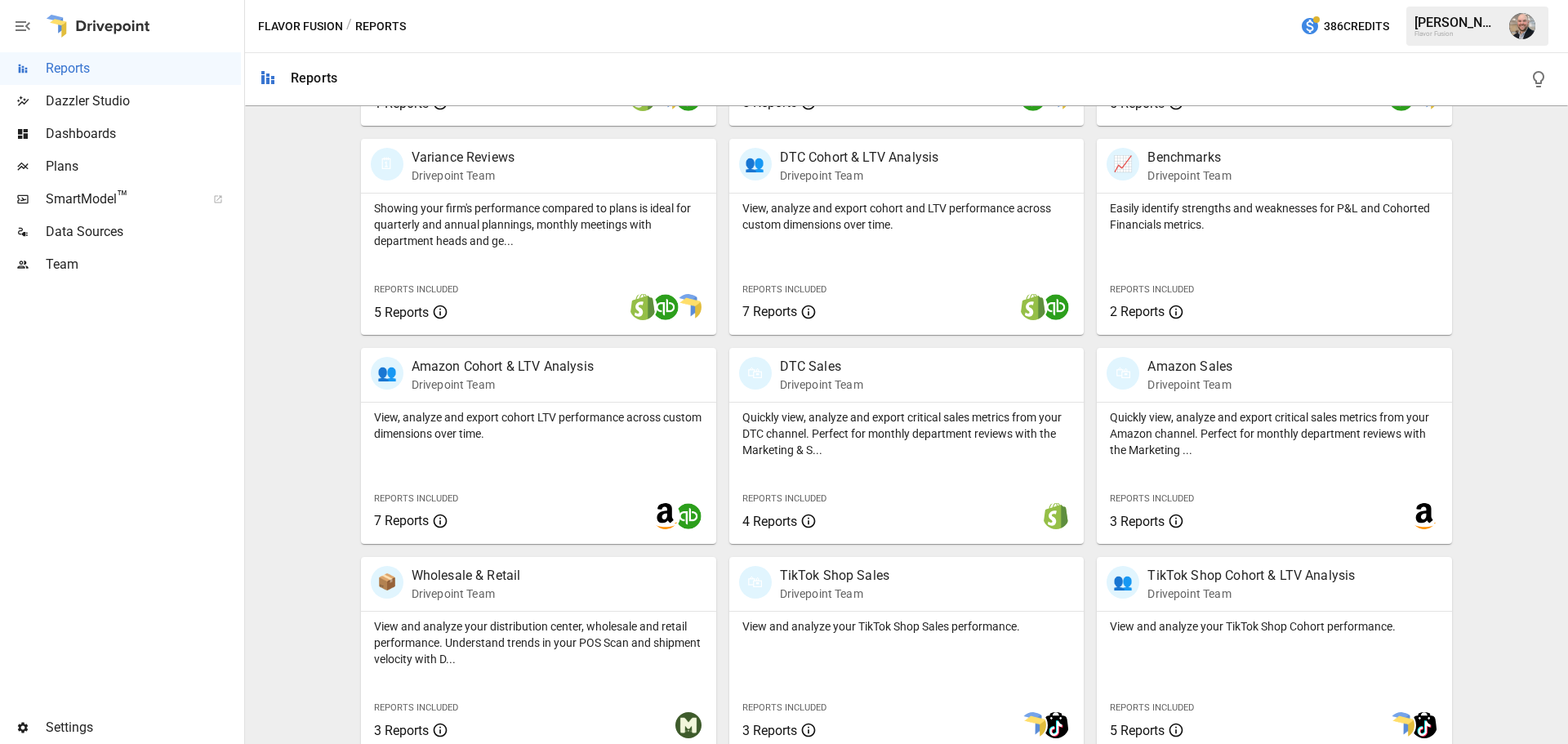
scroll to position [521, 0]
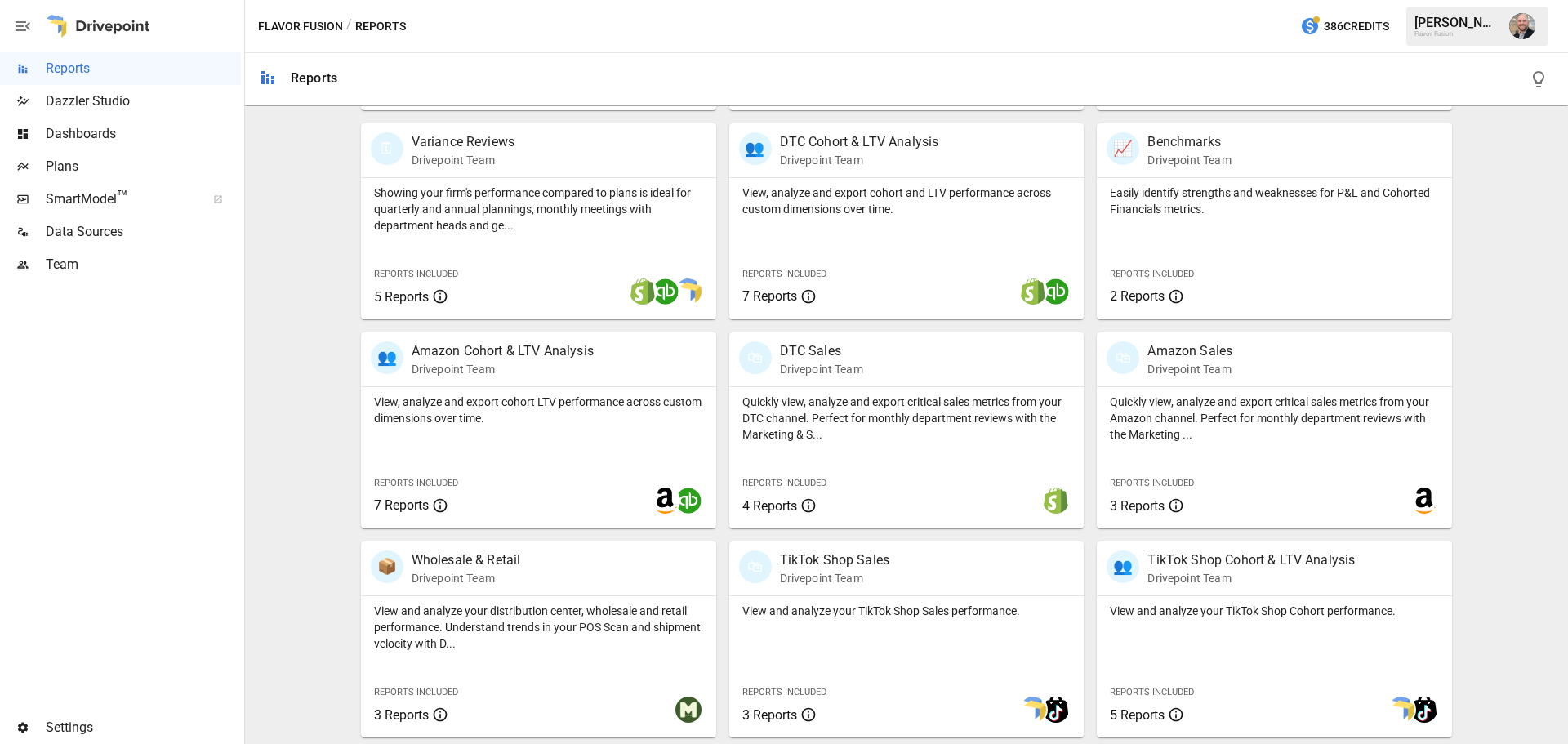
click at [1085, 488] on div "👥 TikTok Shop Cohort & LTV Analysis Drivepoint Team View and analyze your TikTo…" at bounding box center [1267, 633] width 368 height 209
click at [1085, 223] on div "📈 Benchmarks Drivepoint Team Easily identify strengths and weaknesses for P&L a…" at bounding box center [1267, 215] width 368 height 209
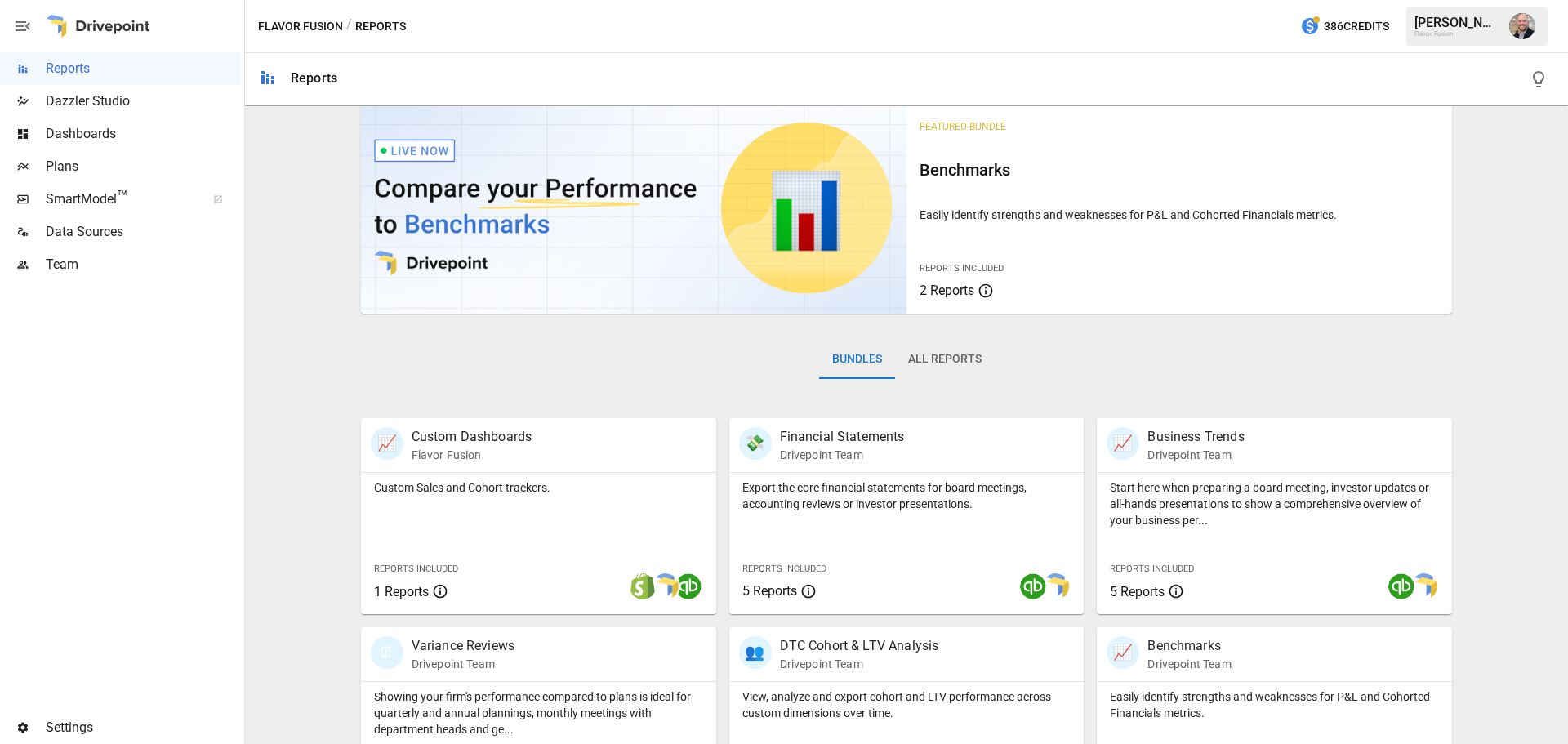
scroll to position [0, 0]
